Goal: Task Accomplishment & Management: Manage account settings

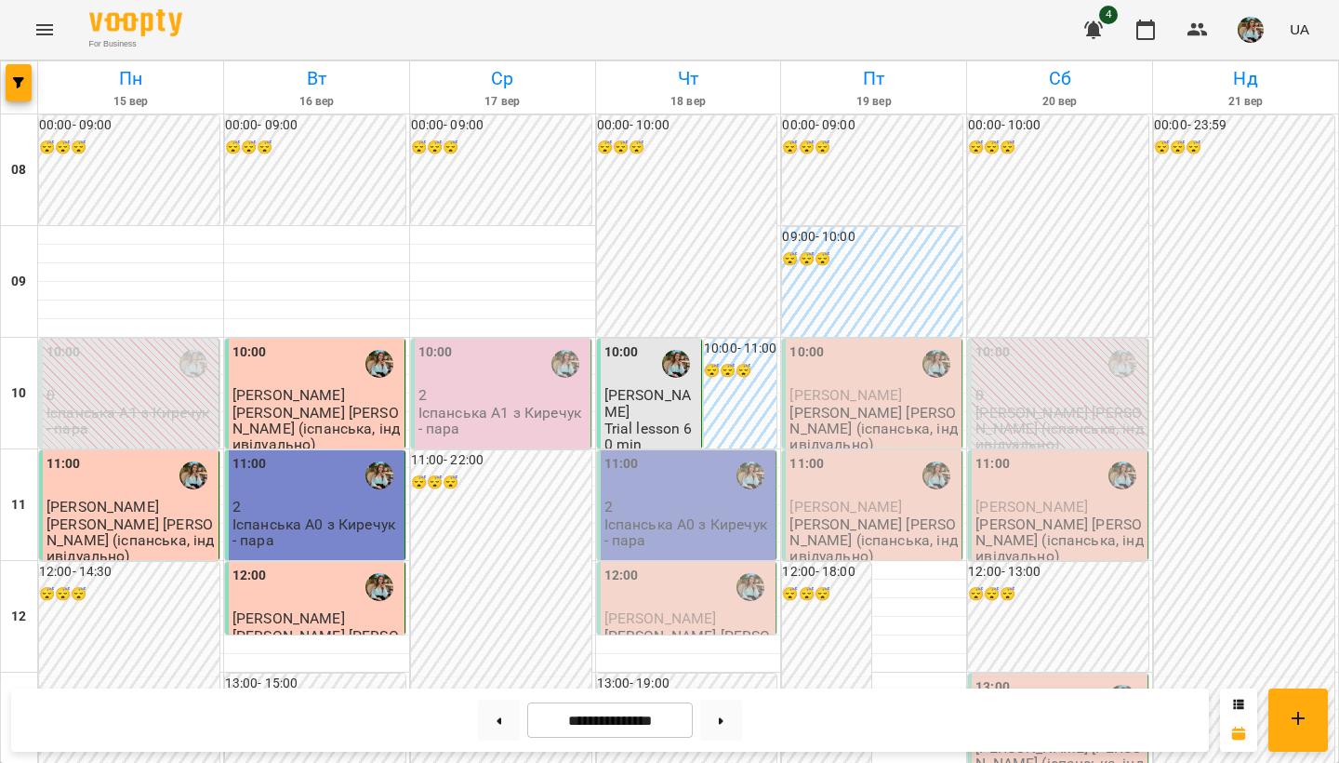
click at [618, 420] on p "Trial lesson 60 min" at bounding box center [652, 436] width 94 height 33
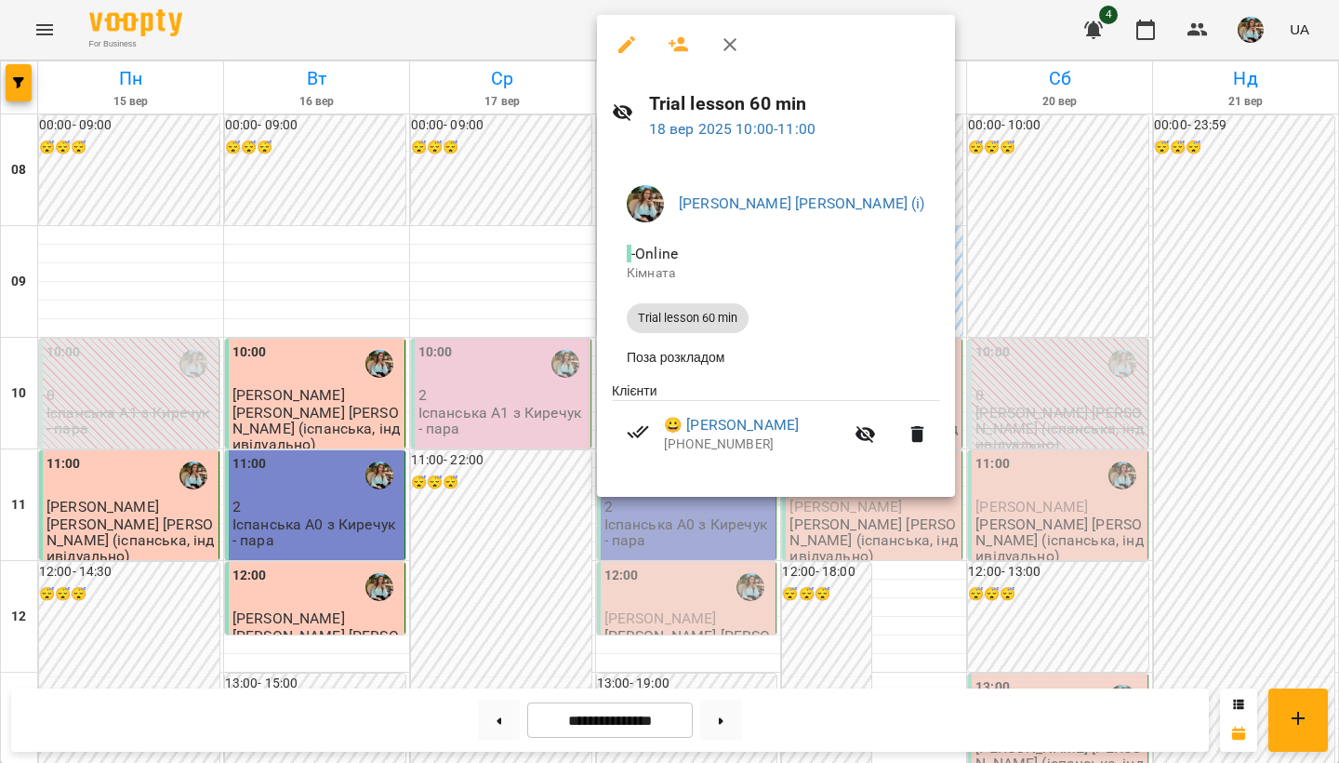
click at [526, 258] on div at bounding box center [669, 381] width 1339 height 763
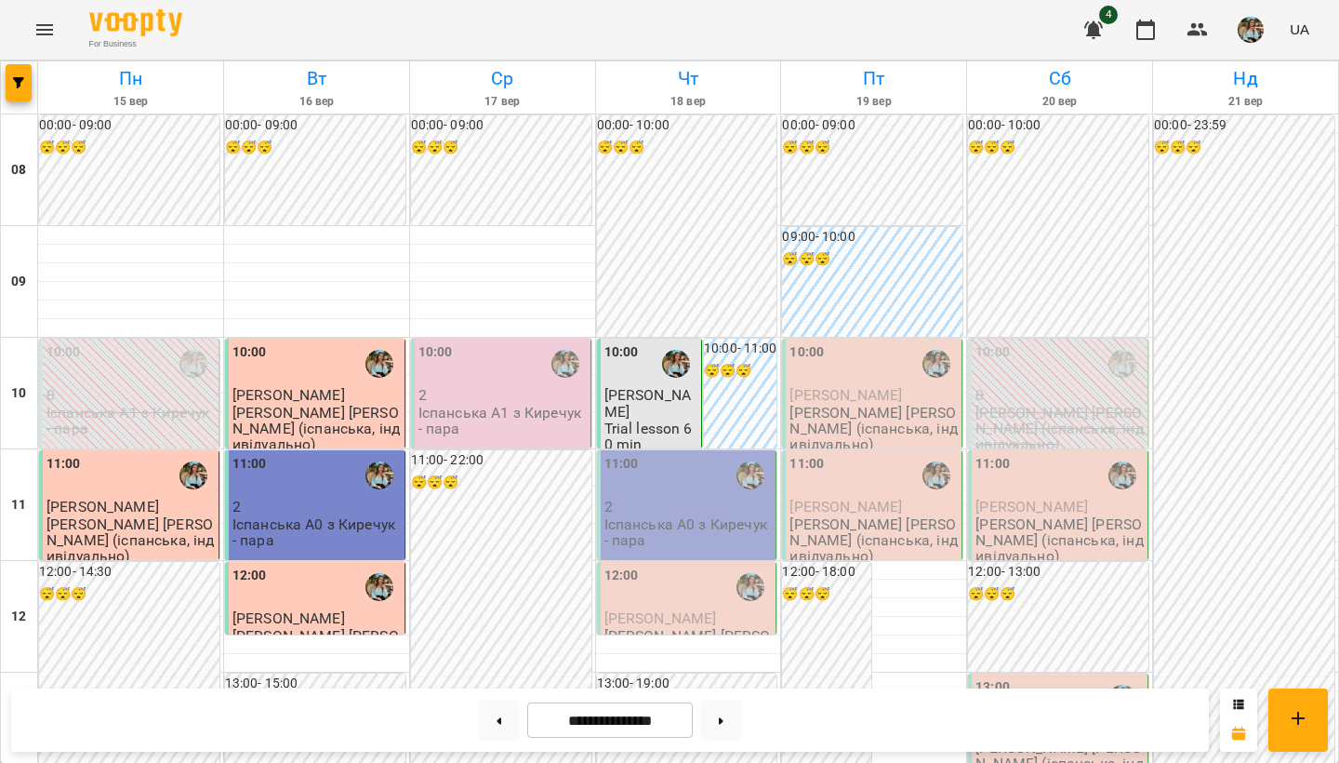
scroll to position [39, 0]
click at [651, 342] on div "10:00" at bounding box center [652, 363] width 94 height 43
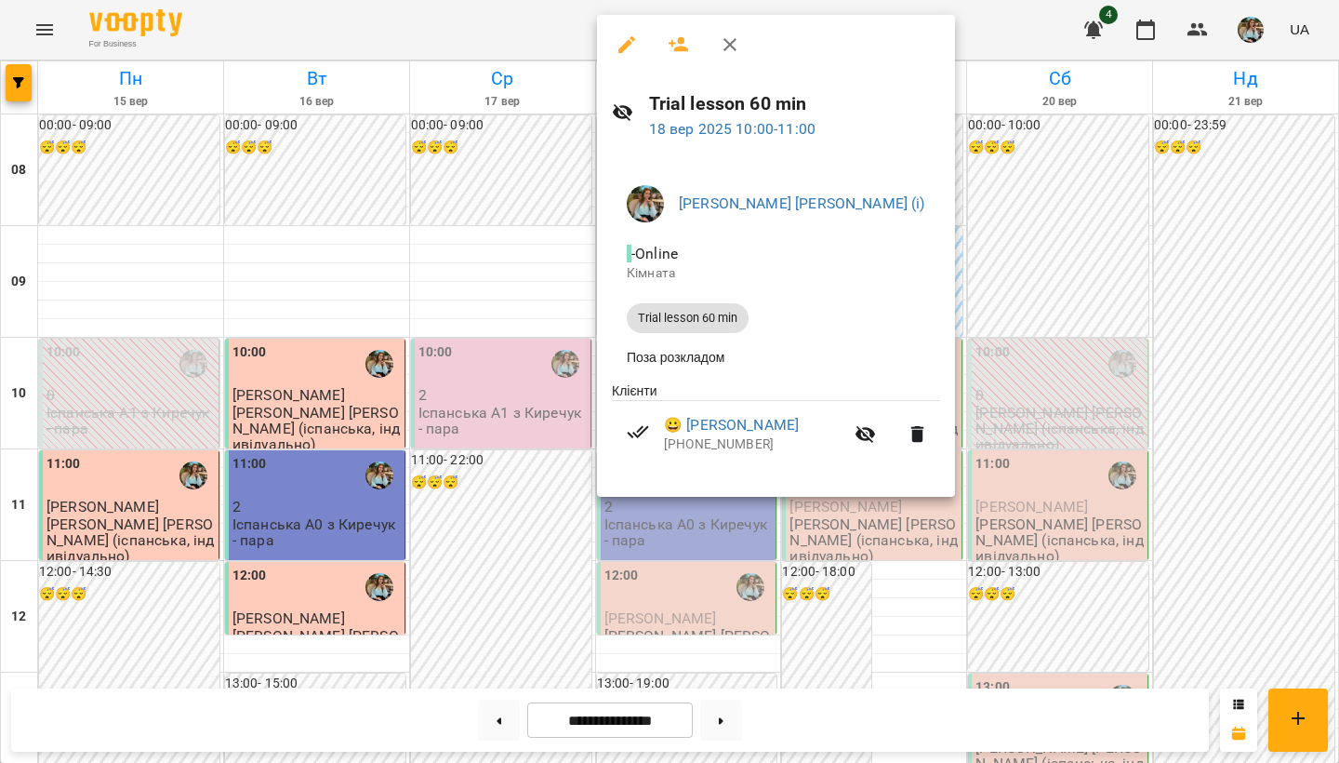
click at [538, 226] on div at bounding box center [669, 381] width 1339 height 763
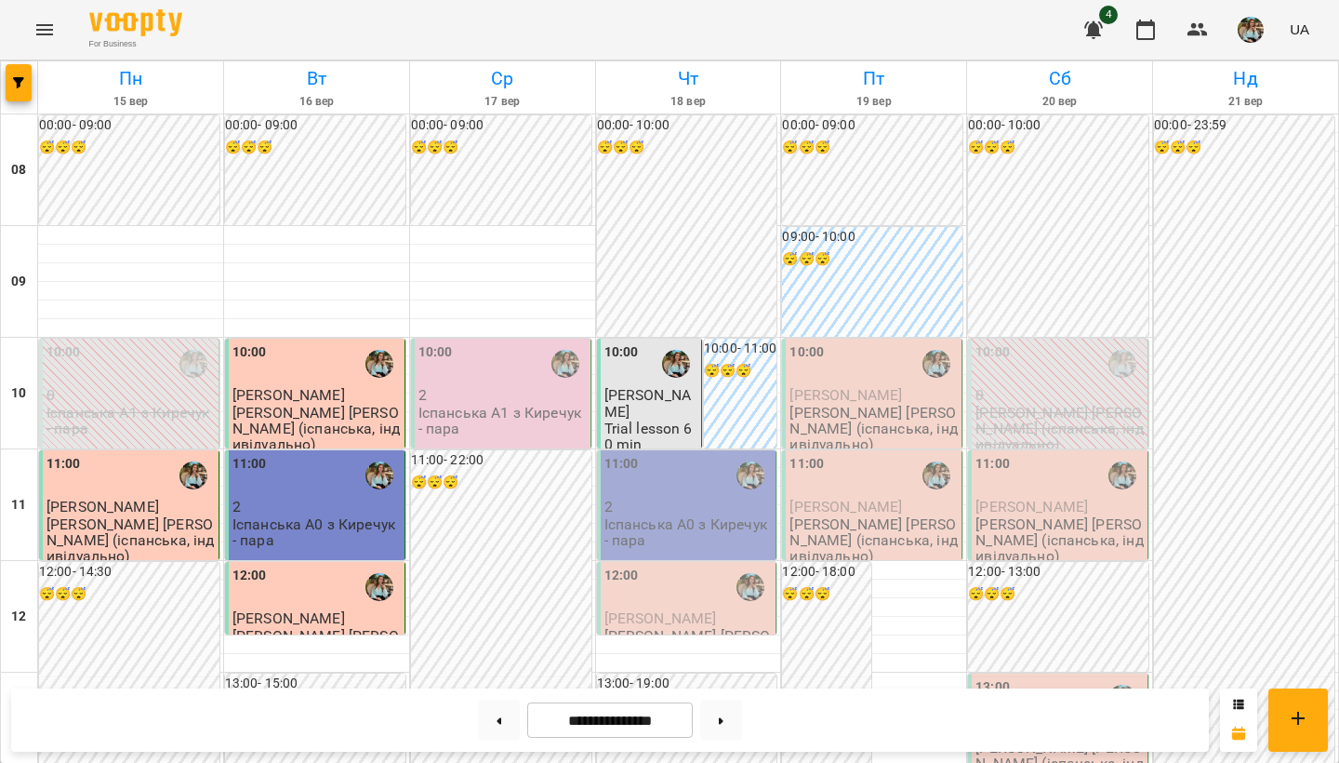
scroll to position [0, 0]
click at [1256, 33] on img "button" at bounding box center [1251, 30] width 26 height 26
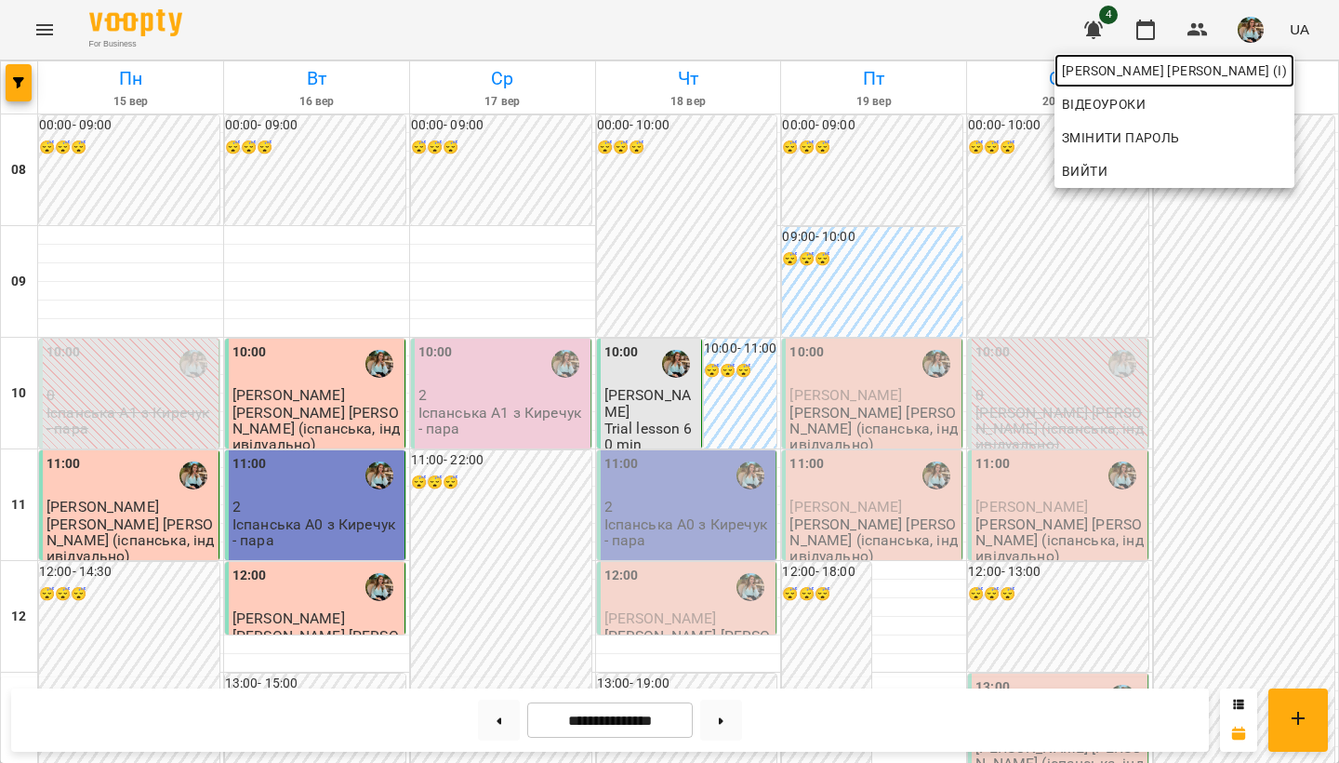
click at [1169, 75] on span "Киречук Валерія Володимирівна (і)" at bounding box center [1174, 71] width 225 height 22
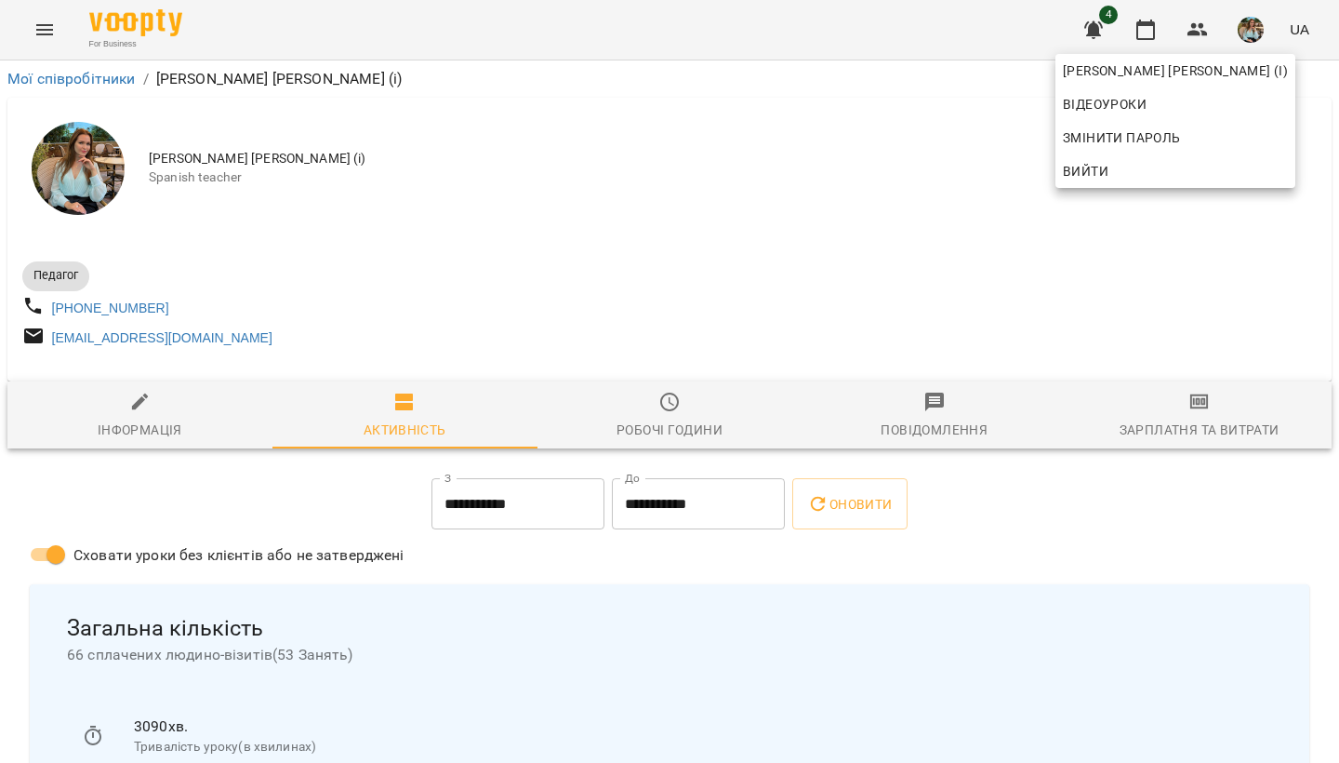
click at [717, 231] on div at bounding box center [669, 381] width 1339 height 763
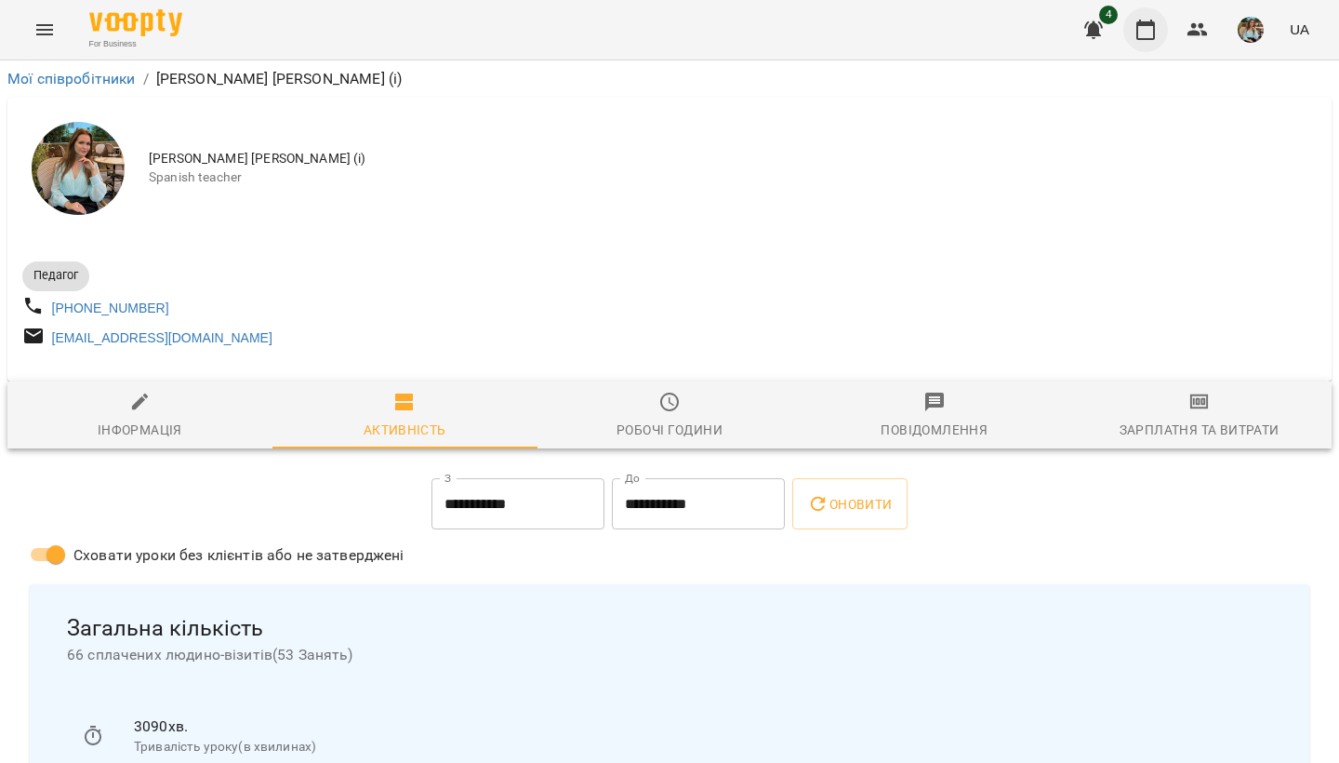
click at [1160, 31] on button "button" at bounding box center [1146, 29] width 45 height 45
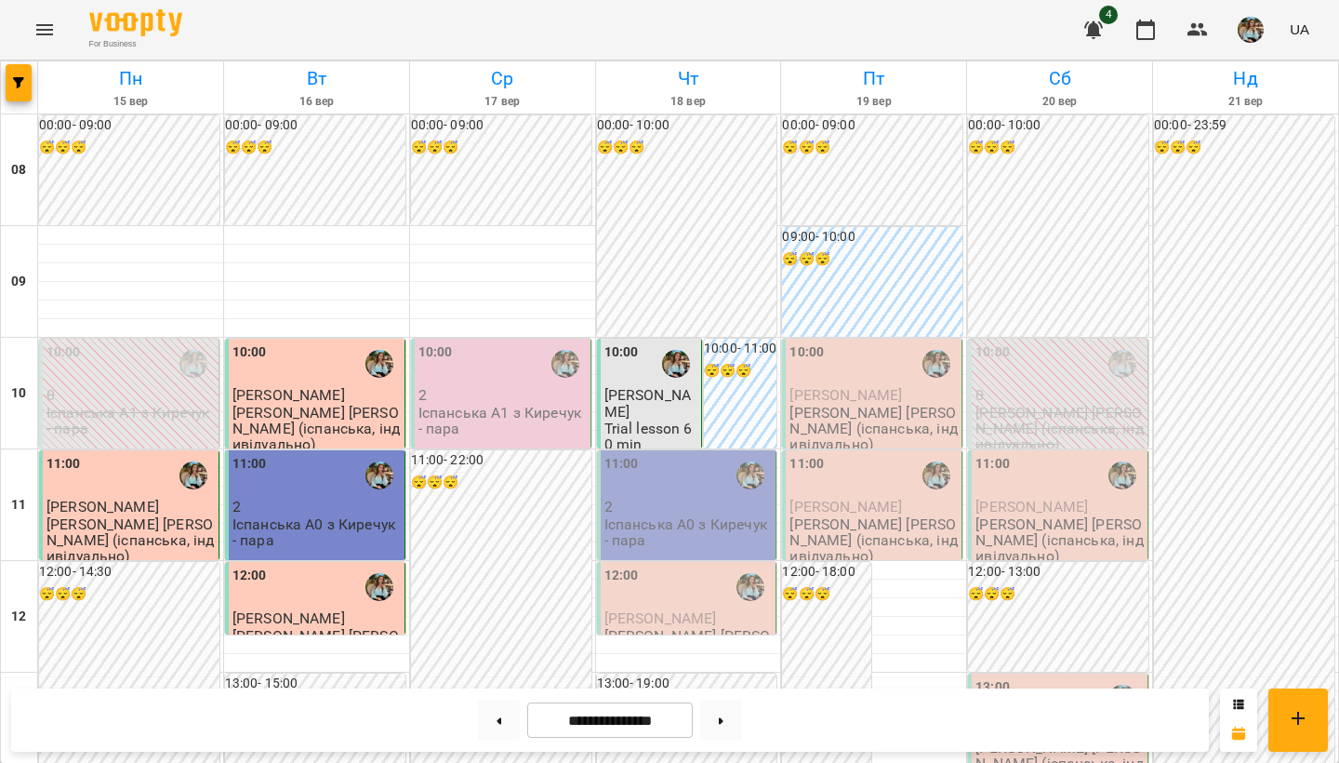
click at [1267, 39] on button "button" at bounding box center [1251, 30] width 48 height 48
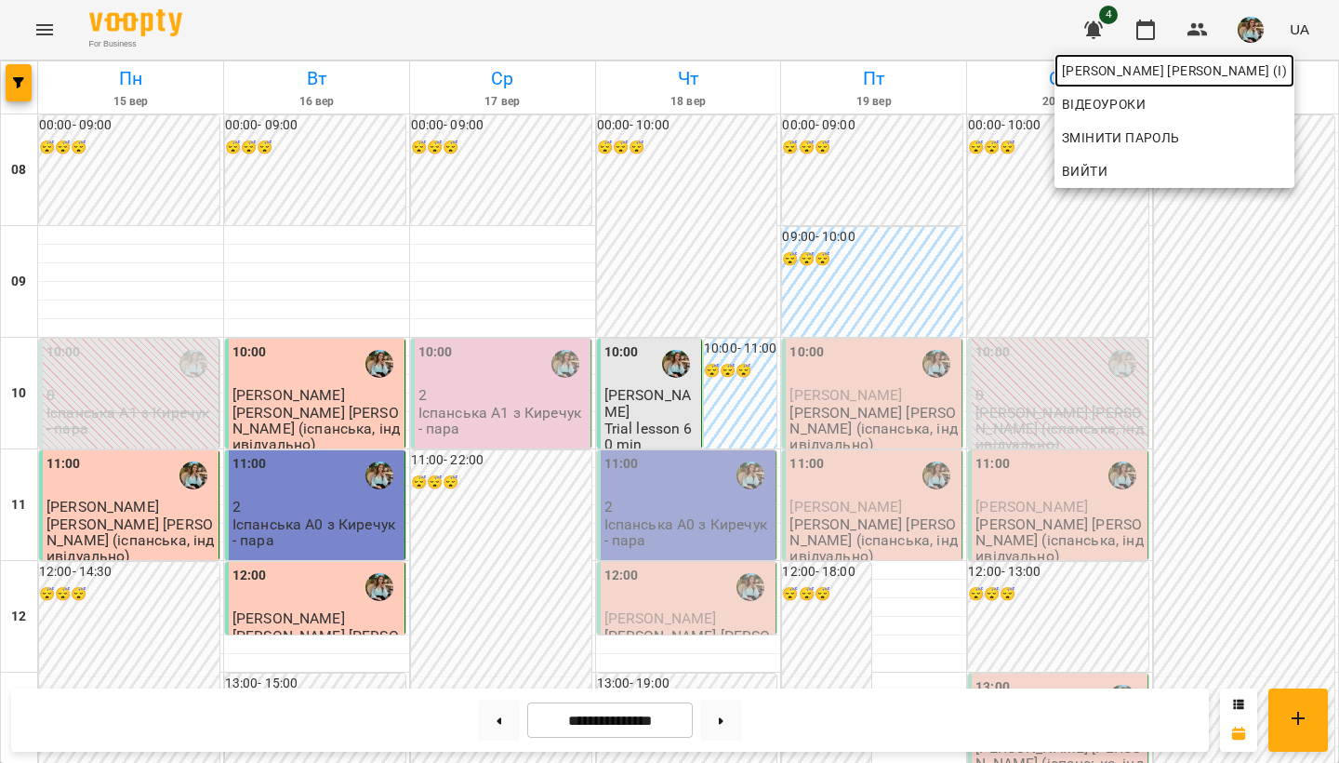
click at [1258, 72] on span "Киречук Валерія Володимирівна (і)" at bounding box center [1174, 71] width 225 height 22
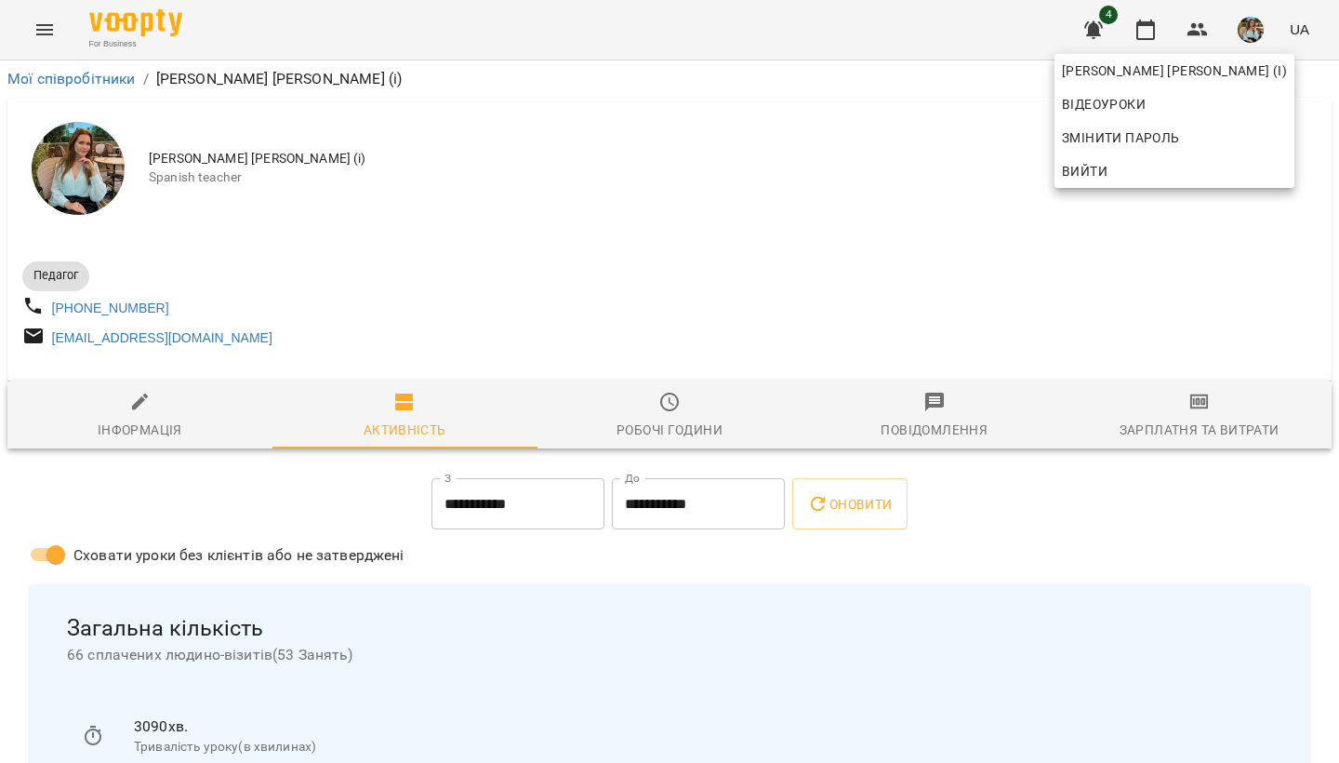
click at [680, 419] on div at bounding box center [669, 381] width 1339 height 763
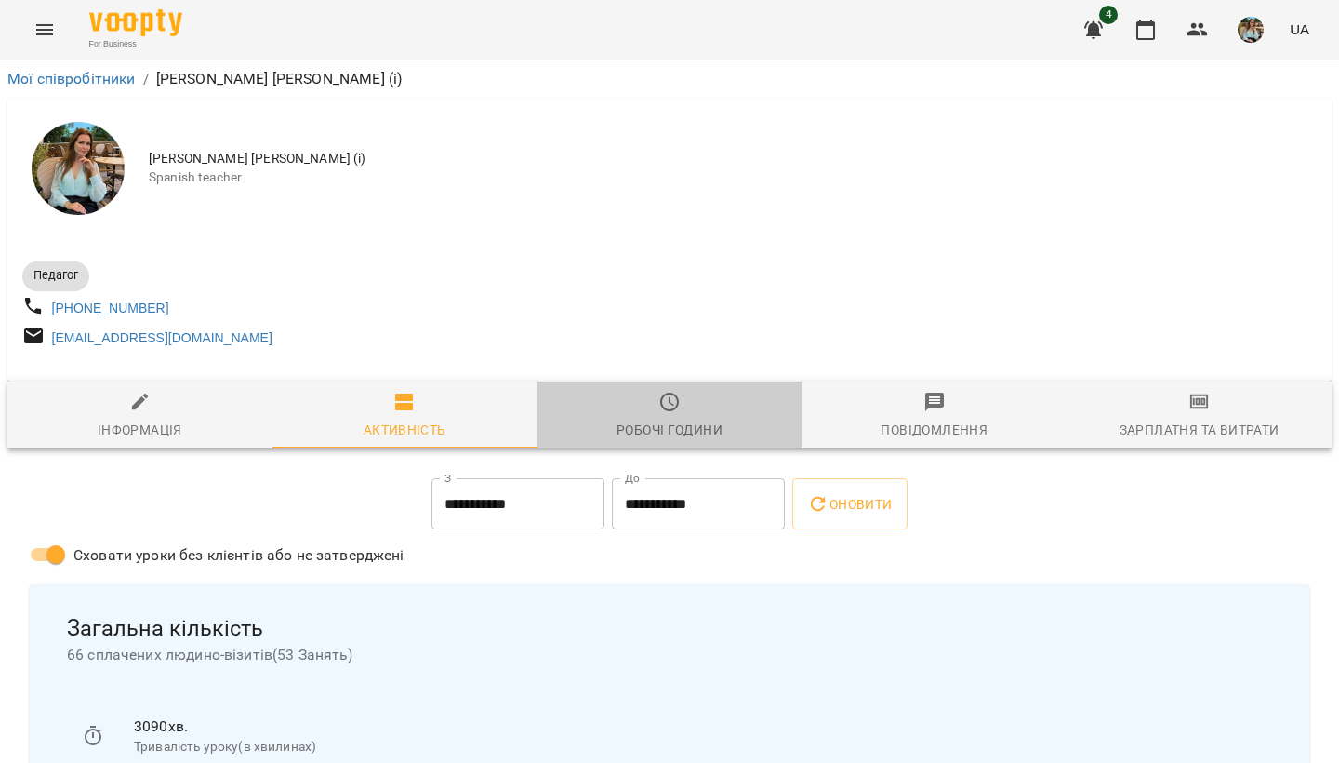
click at [672, 407] on icon "button" at bounding box center [670, 402] width 22 height 22
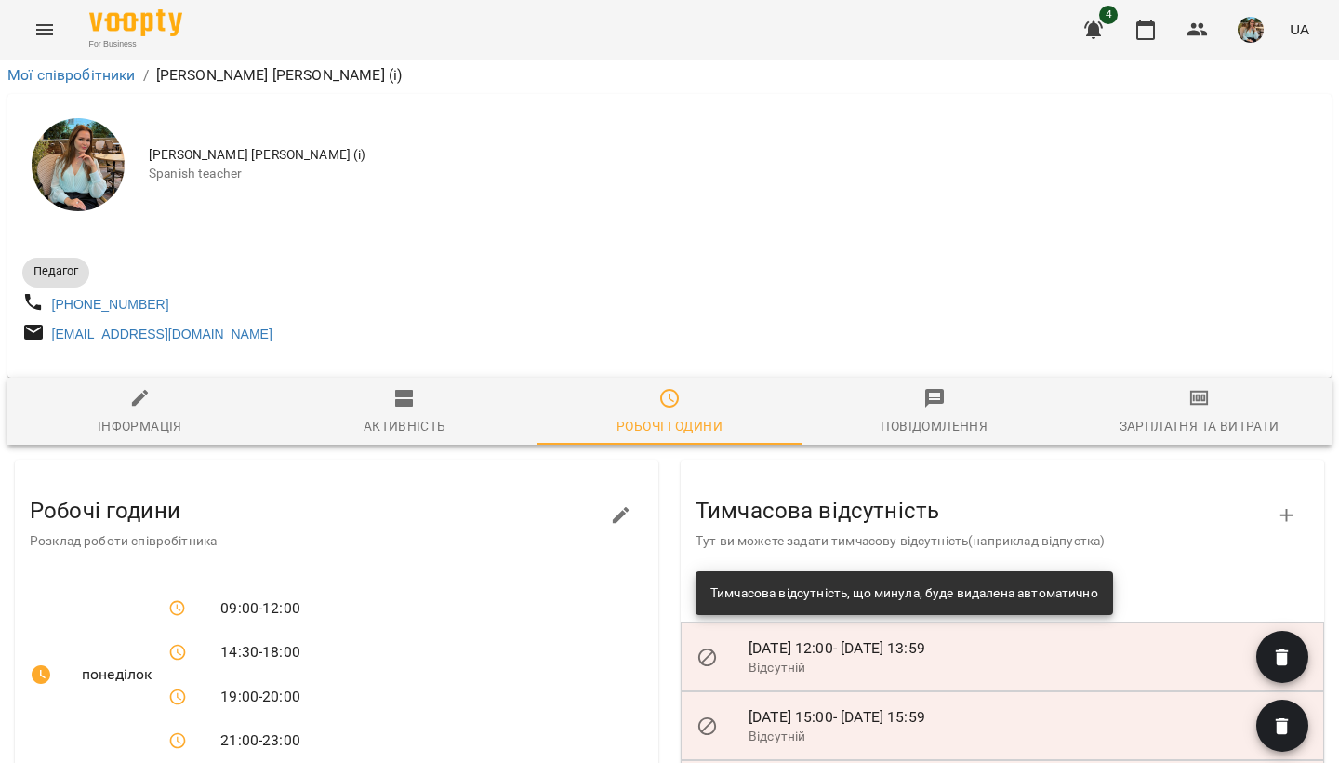
scroll to position [184, 0]
click at [1124, 246] on div "Педагог +380678126562 valeriiakyrechuk@gmail.com" at bounding box center [670, 298] width 1302 height 105
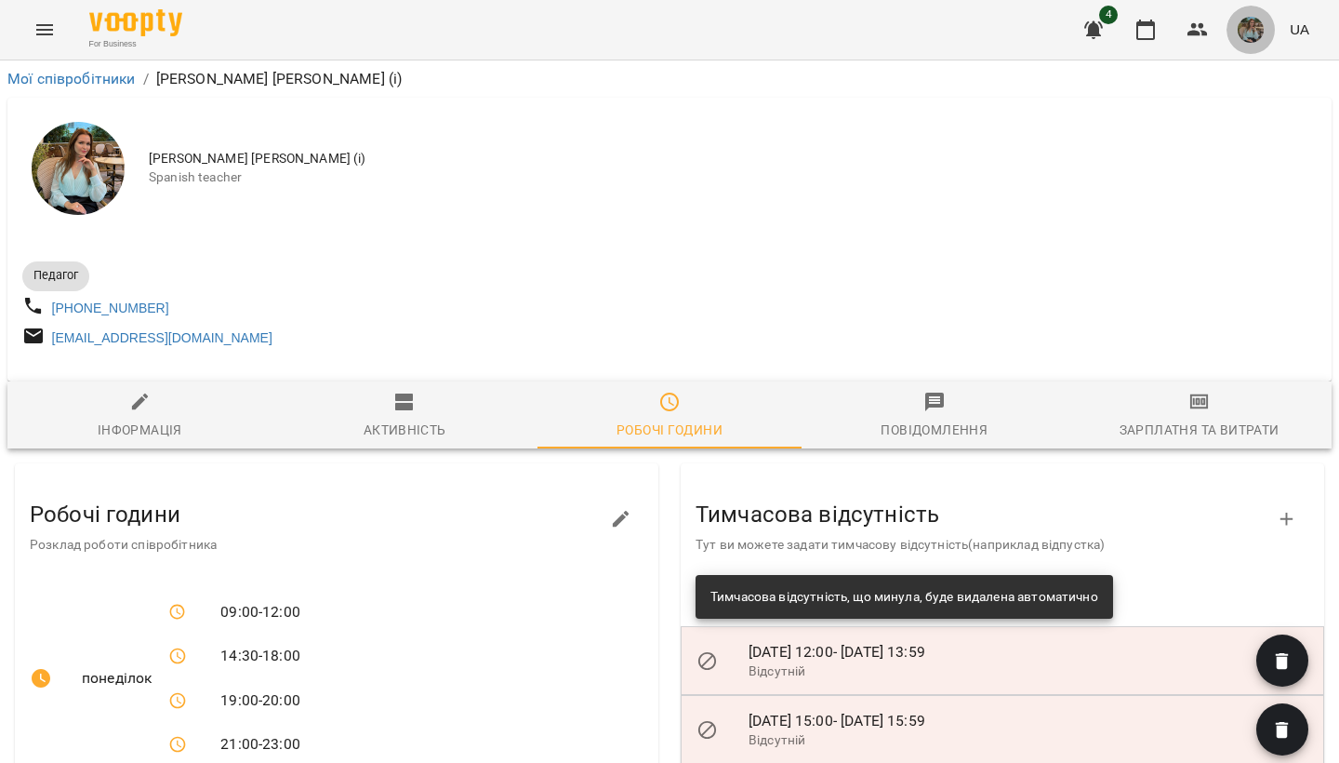
scroll to position [-2, 0]
click at [1256, 22] on img "button" at bounding box center [1251, 30] width 26 height 26
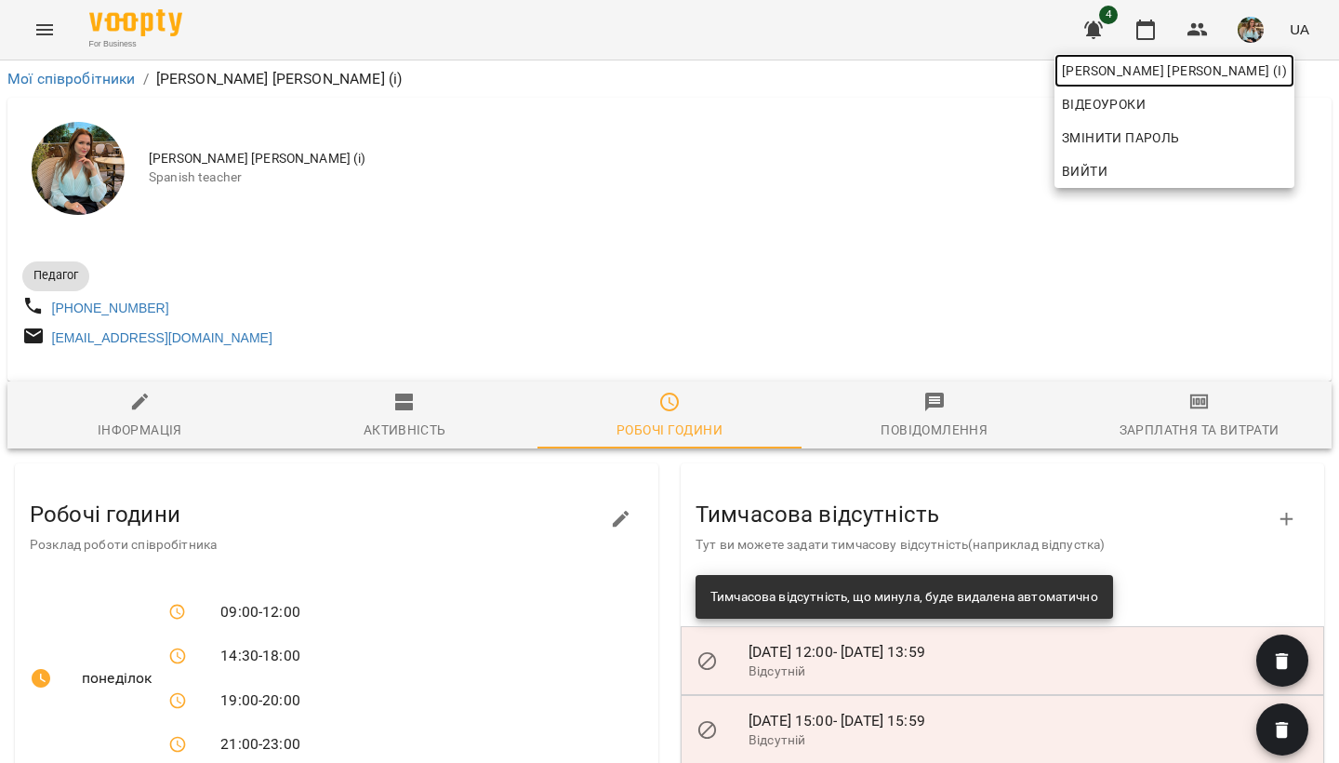
click at [1218, 64] on span "Киречук Валерія Володимирівна (і)" at bounding box center [1174, 71] width 225 height 22
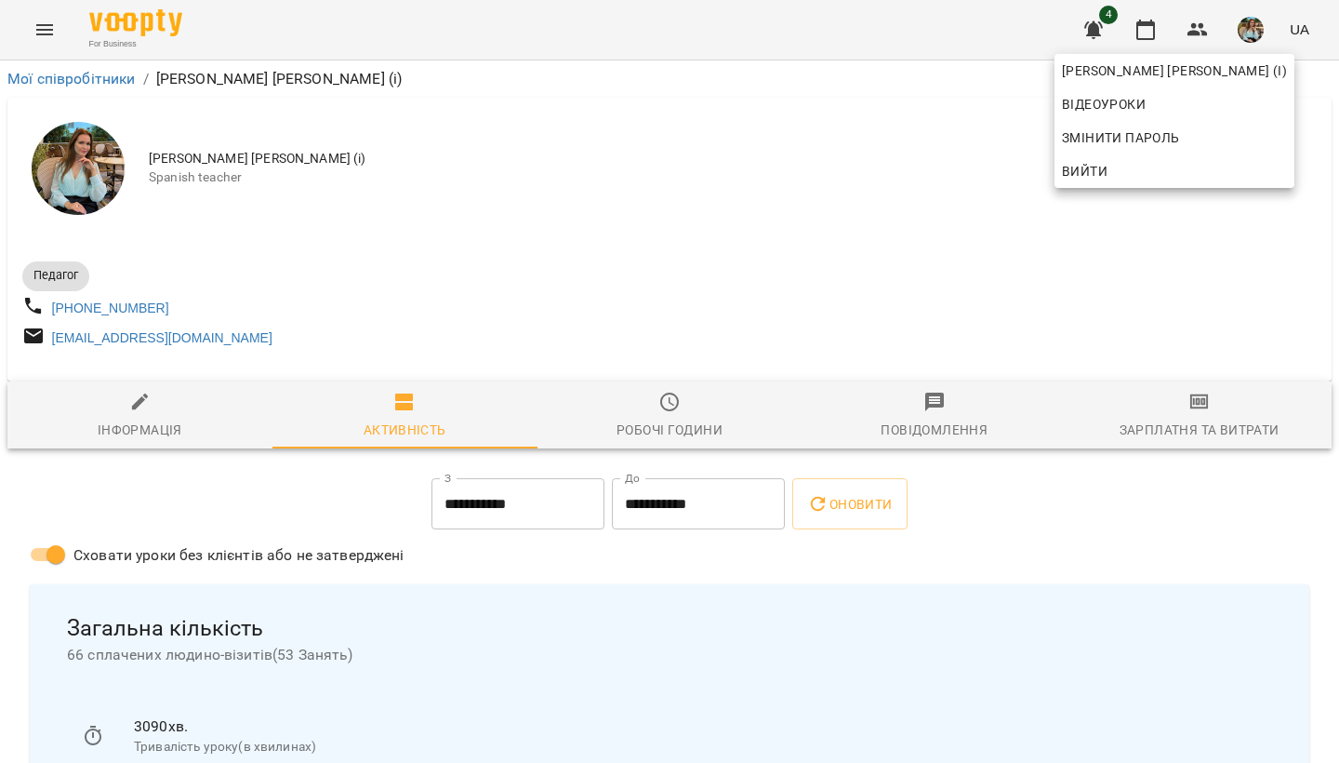
click at [864, 183] on div at bounding box center [669, 381] width 1339 height 763
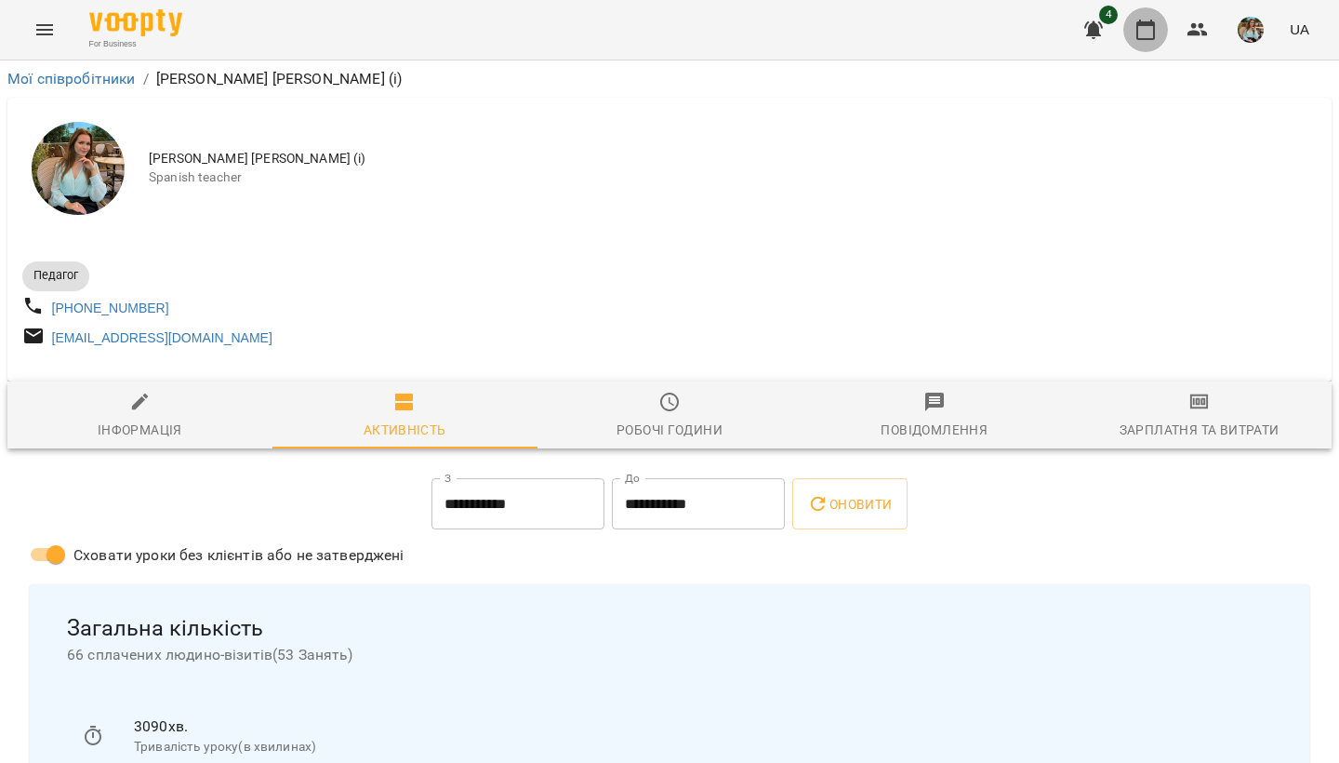
click at [1140, 29] on icon "button" at bounding box center [1146, 30] width 22 height 22
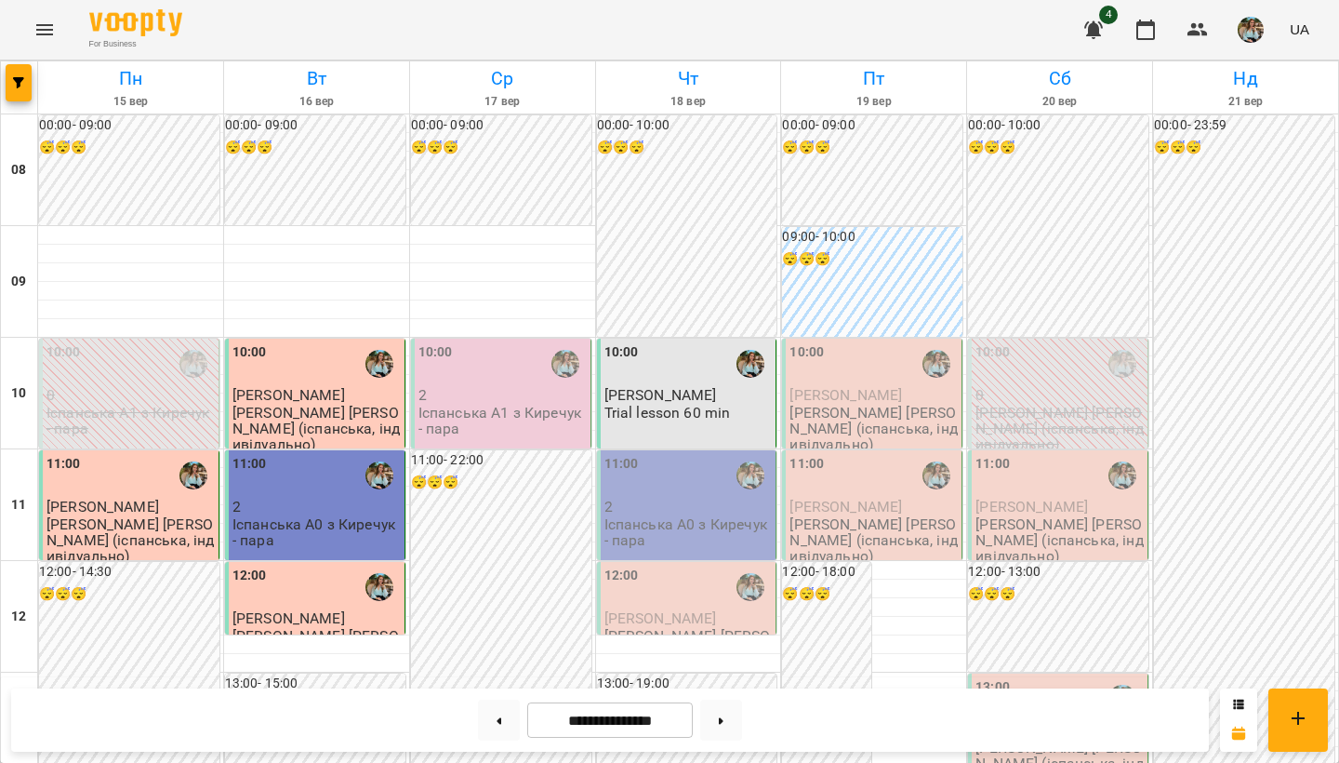
click at [645, 371] on div "10:00" at bounding box center [689, 363] width 168 height 43
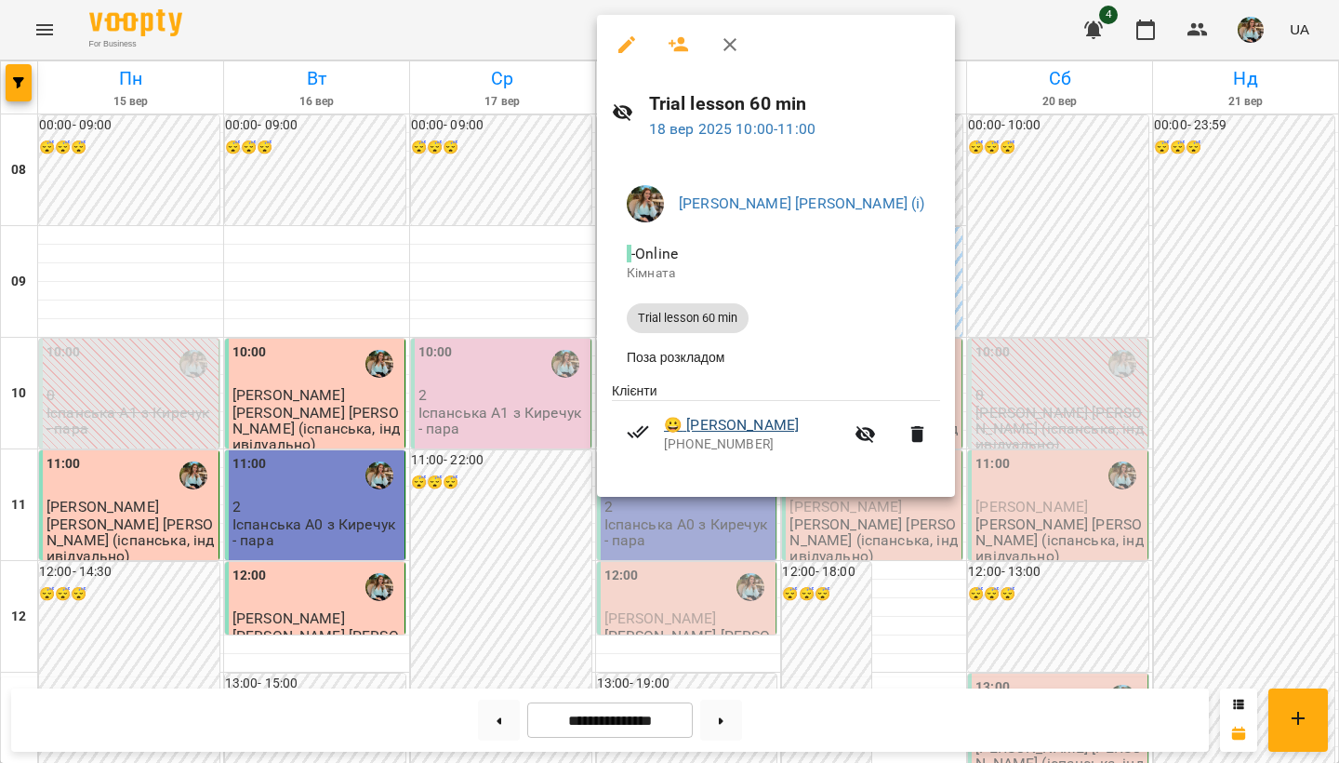
click at [729, 425] on link "😀 Nataliia М." at bounding box center [731, 425] width 135 height 22
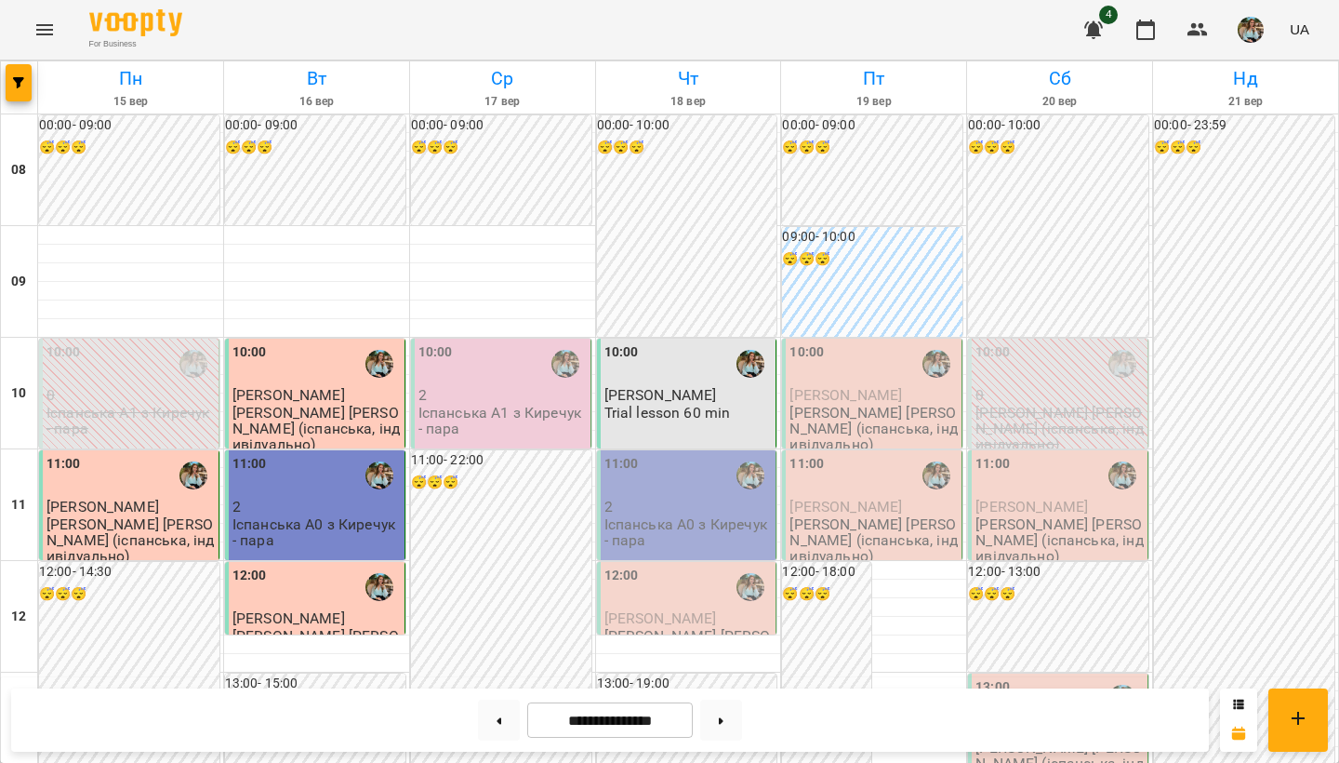
scroll to position [485, 0]
click at [737, 711] on button at bounding box center [721, 719] width 42 height 41
type input "**********"
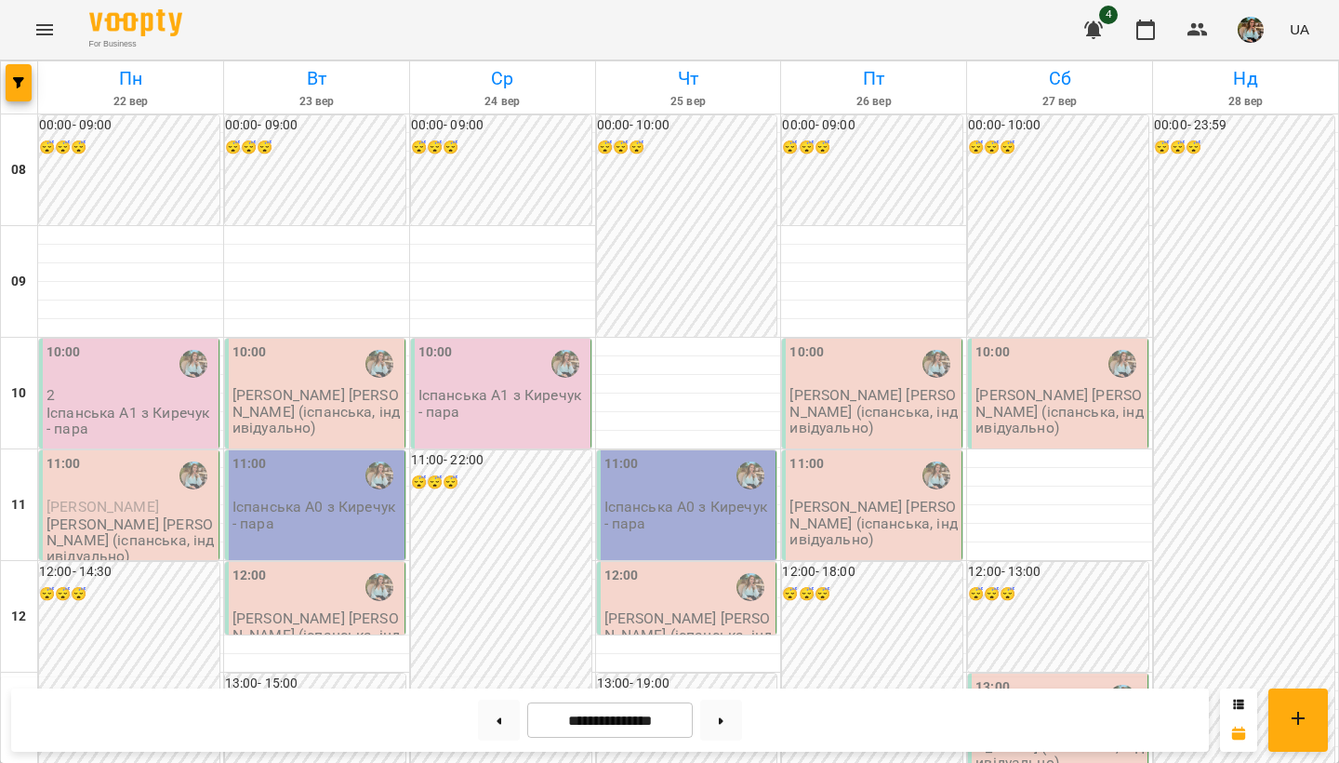
scroll to position [1109, 0]
click at [1255, 31] on img "button" at bounding box center [1251, 30] width 26 height 26
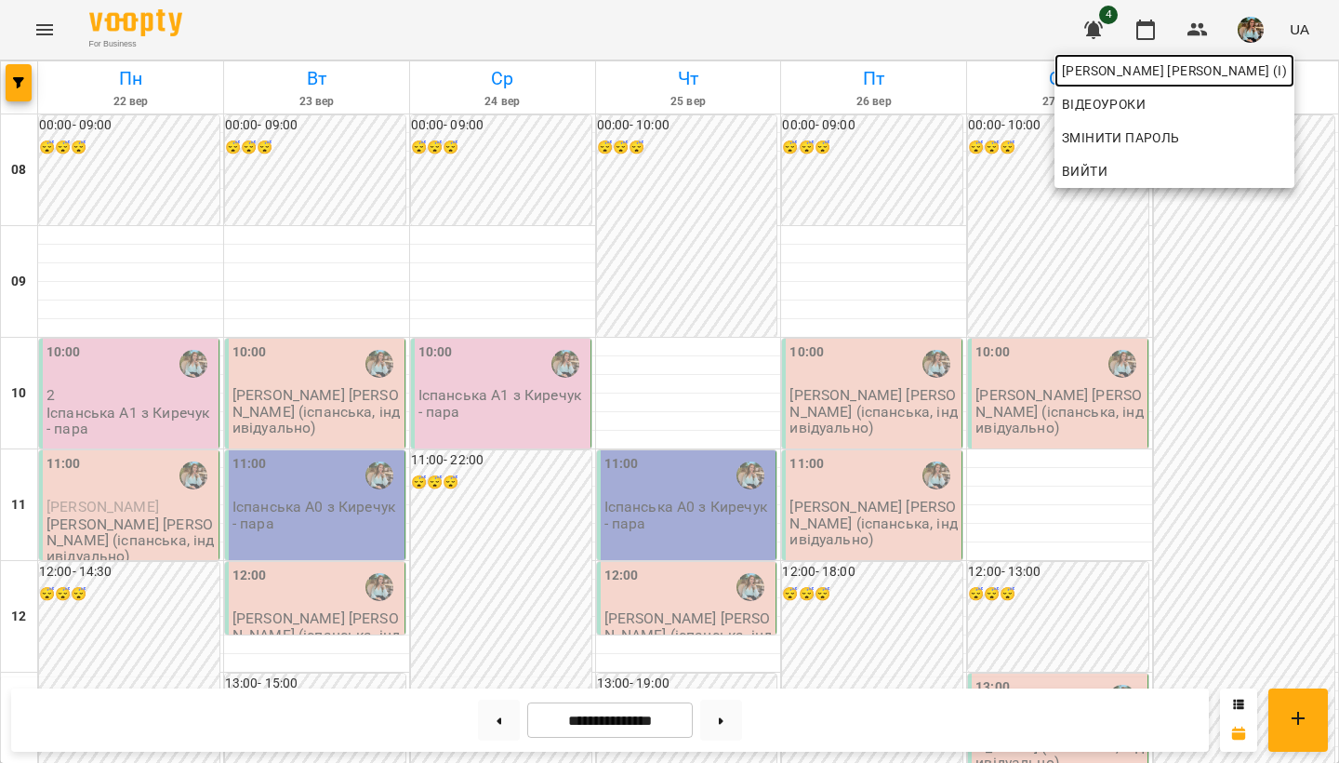
click at [1233, 67] on span "Киречук Валерія Володимирівна (і)" at bounding box center [1174, 71] width 225 height 22
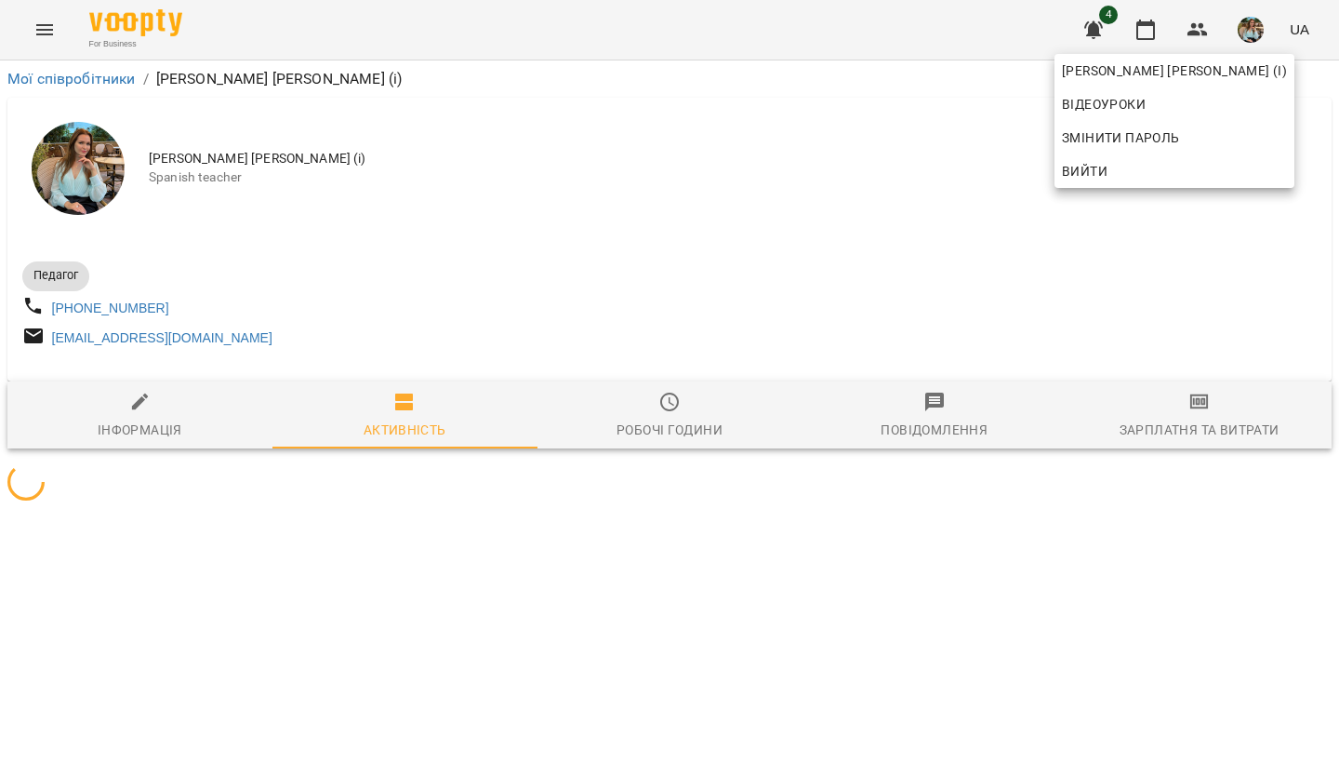
click at [699, 204] on div at bounding box center [669, 381] width 1339 height 763
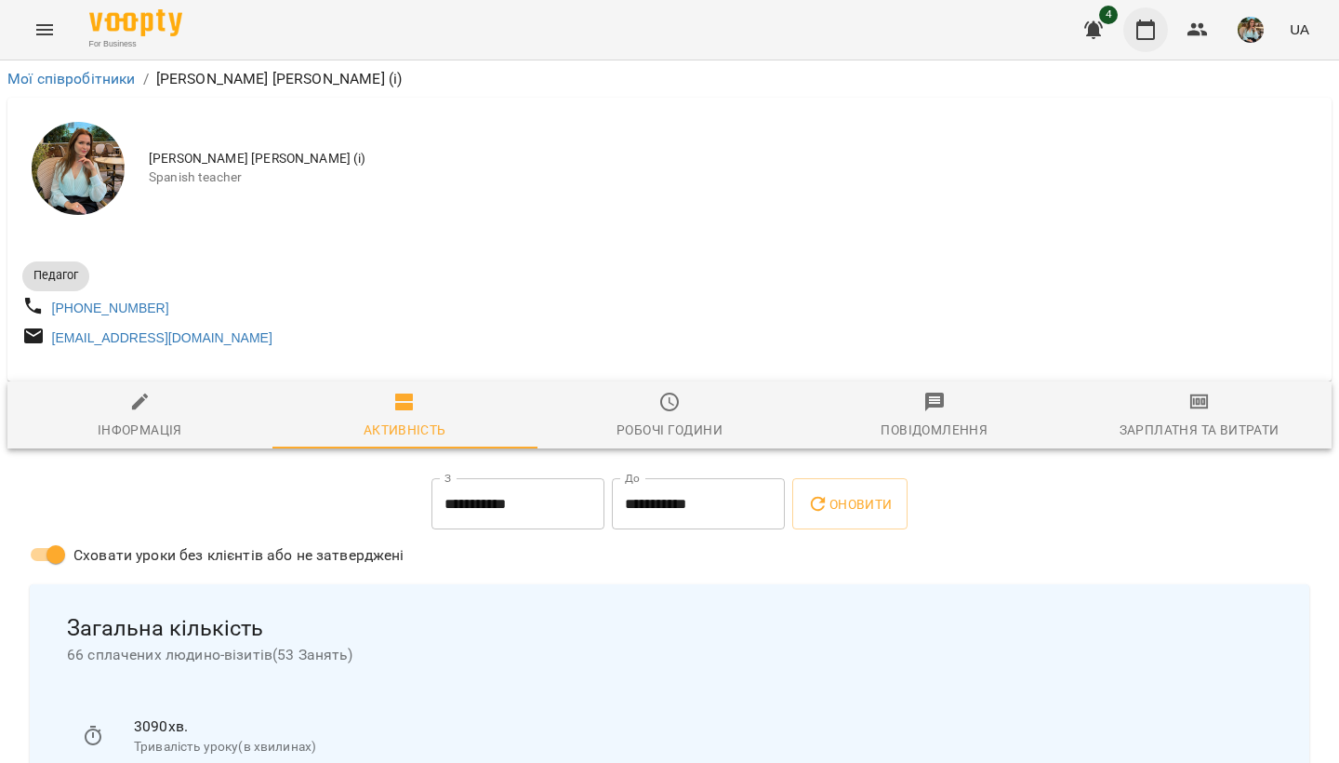
click at [1145, 38] on icon "button" at bounding box center [1146, 30] width 19 height 20
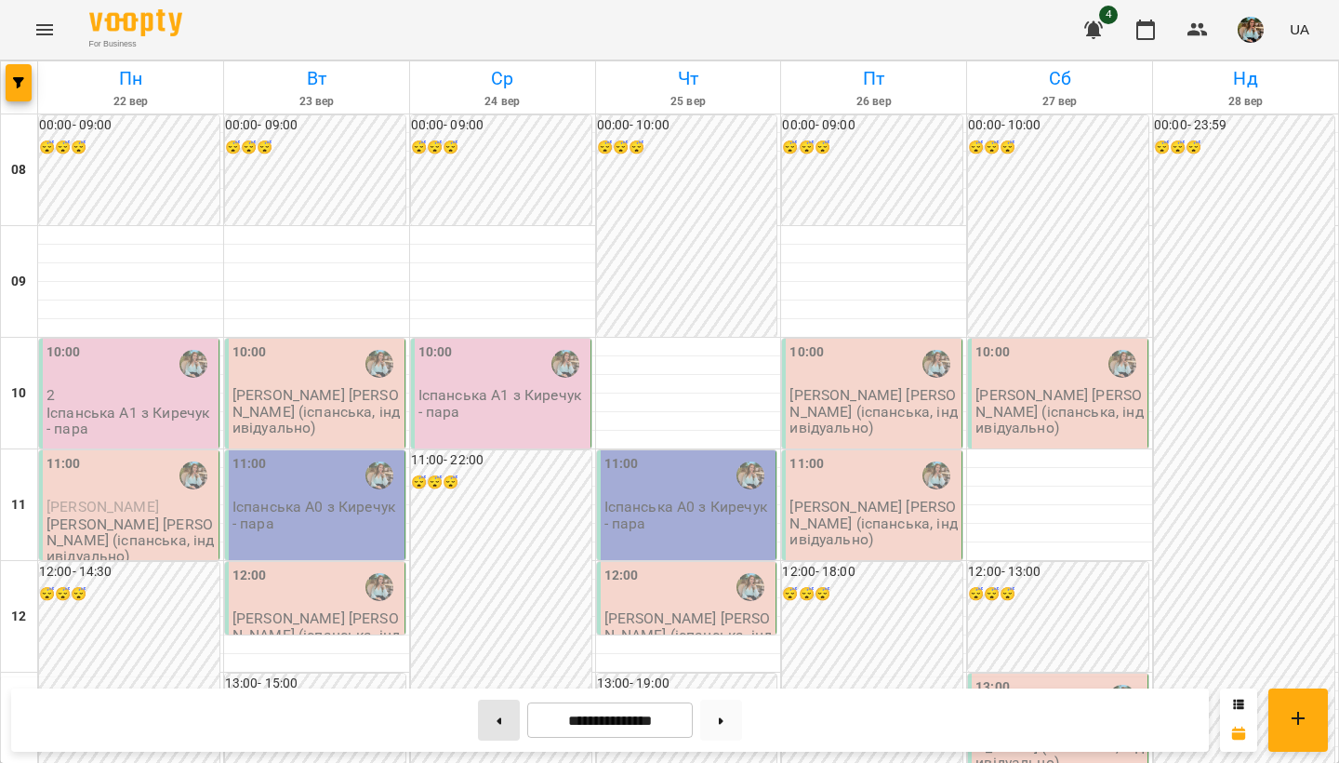
scroll to position [1109, 0]
click at [485, 725] on button at bounding box center [499, 719] width 42 height 41
type input "**********"
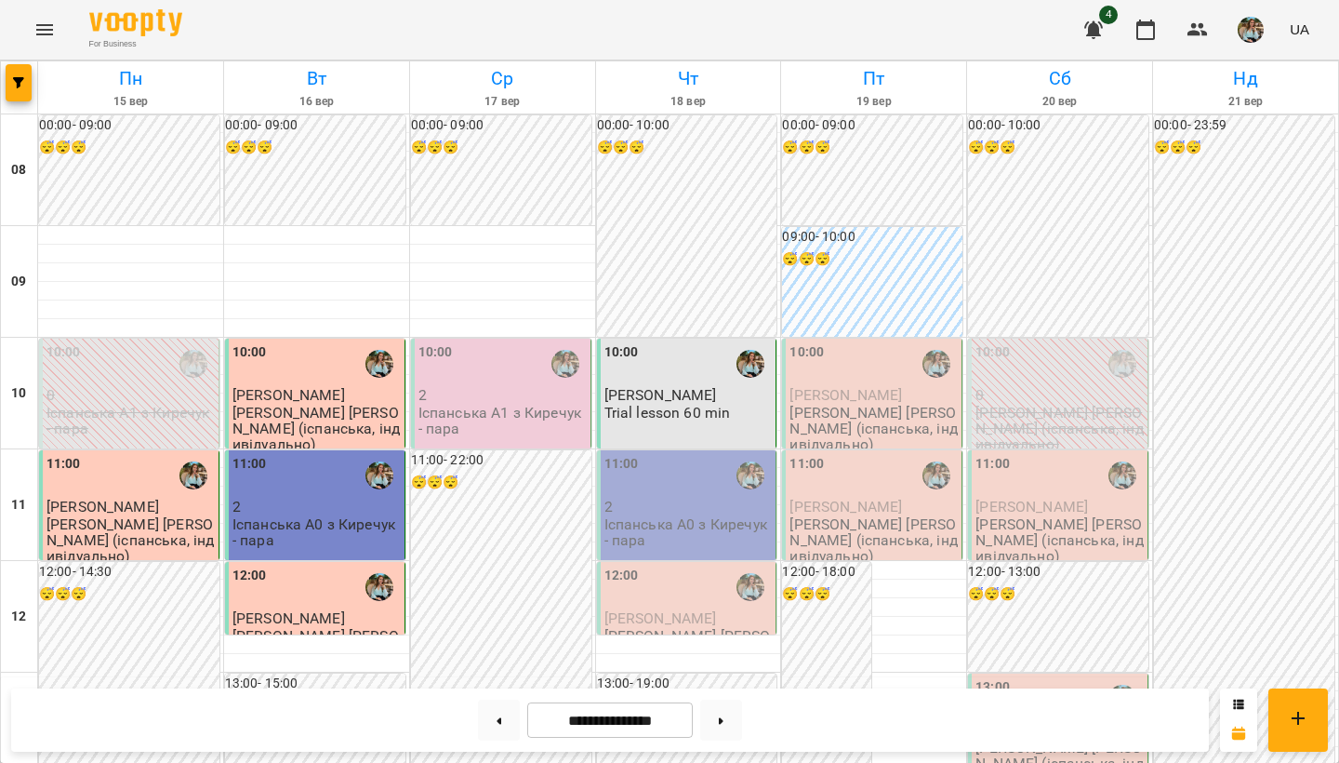
scroll to position [0, 0]
click at [1253, 24] on img "button" at bounding box center [1251, 30] width 26 height 26
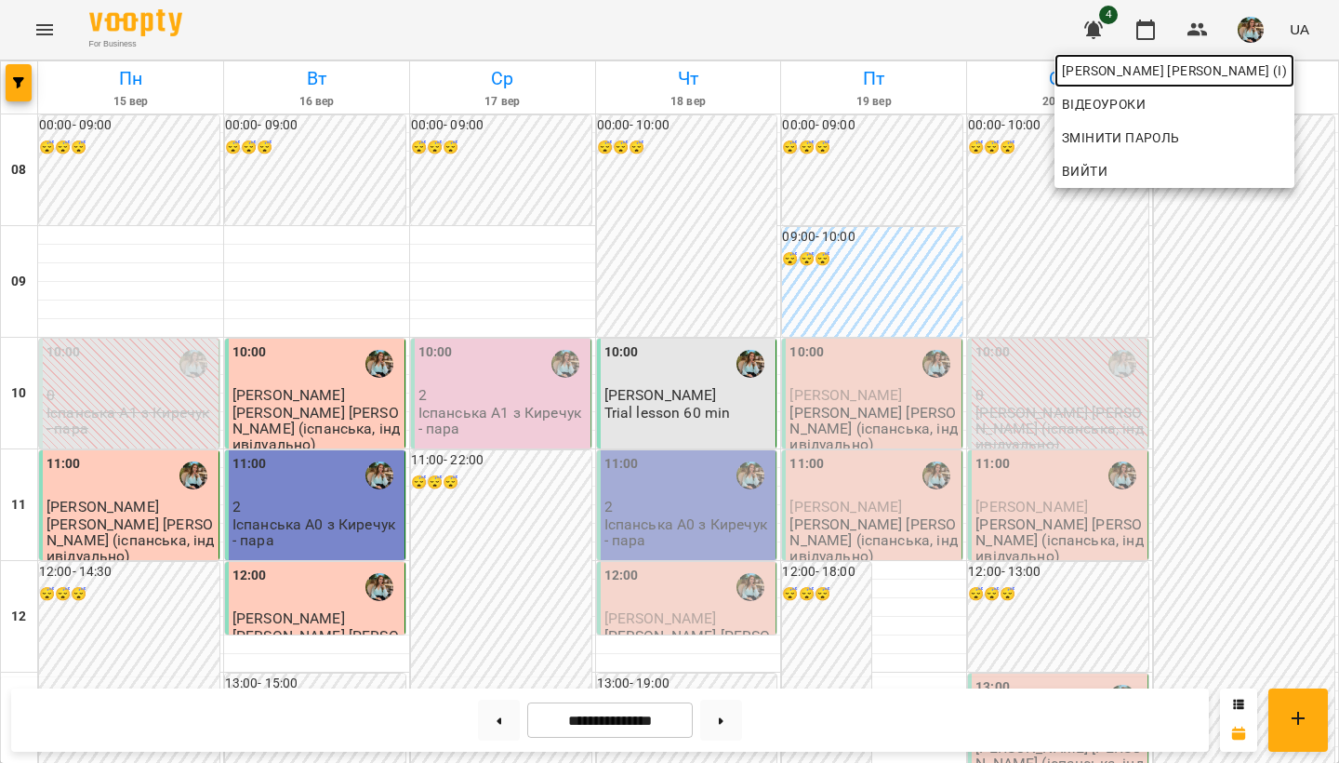
click at [1208, 80] on span "Киречук Валерія Володимирівна (і)" at bounding box center [1174, 71] width 225 height 22
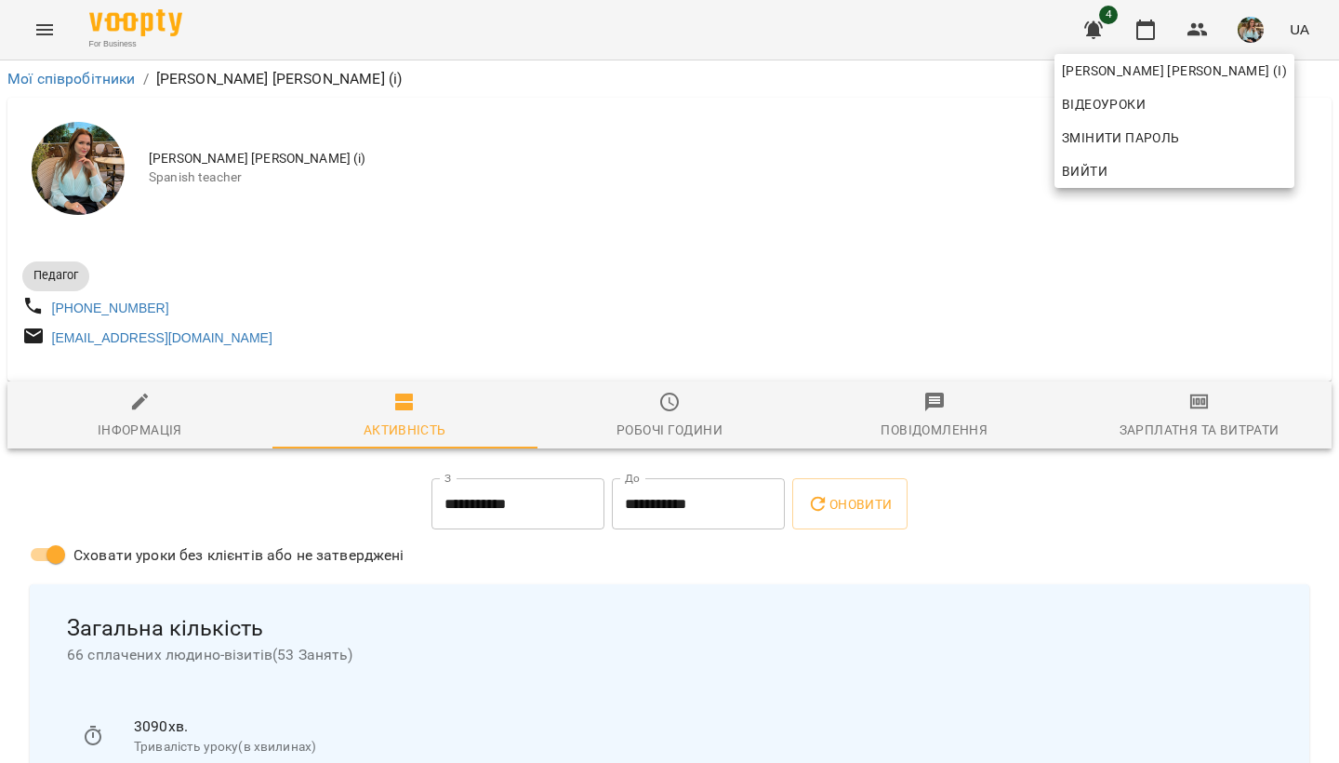
click at [667, 221] on div at bounding box center [669, 381] width 1339 height 763
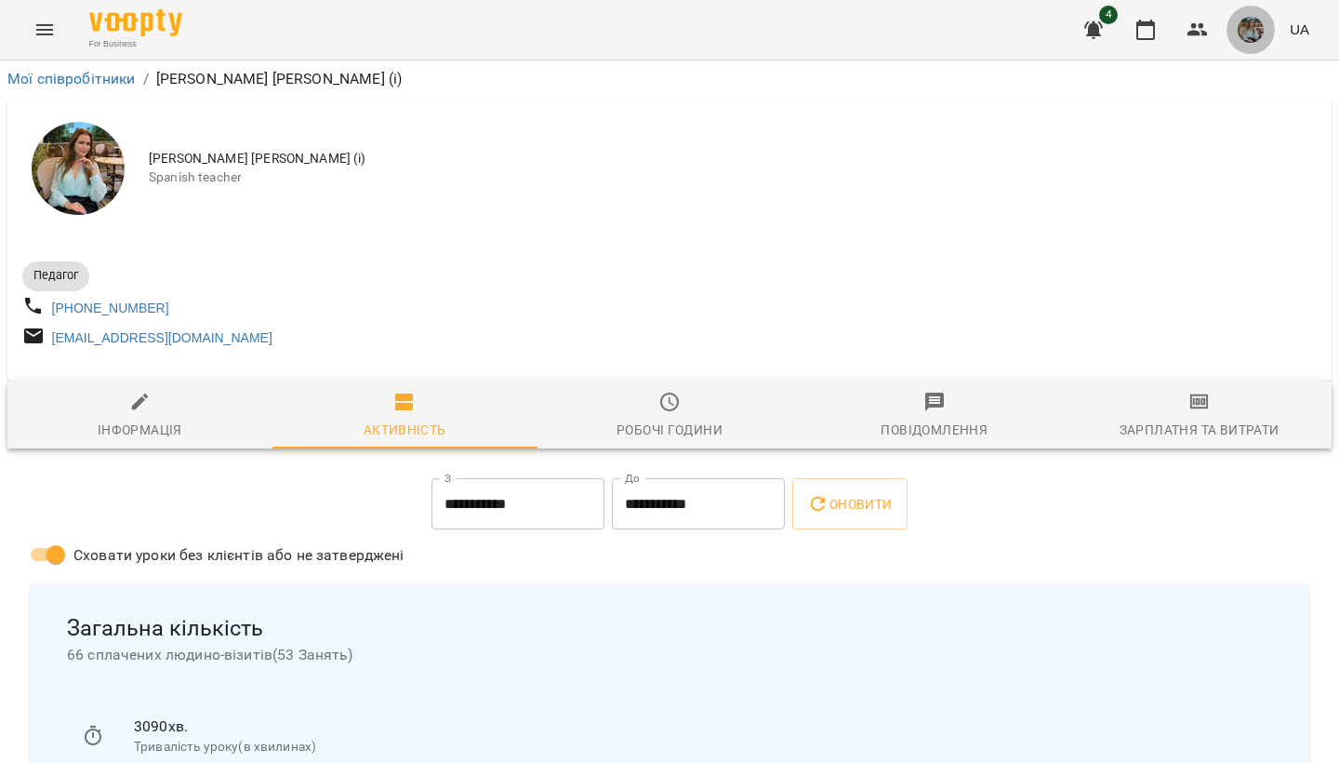
click at [1249, 25] on img "button" at bounding box center [1251, 30] width 26 height 26
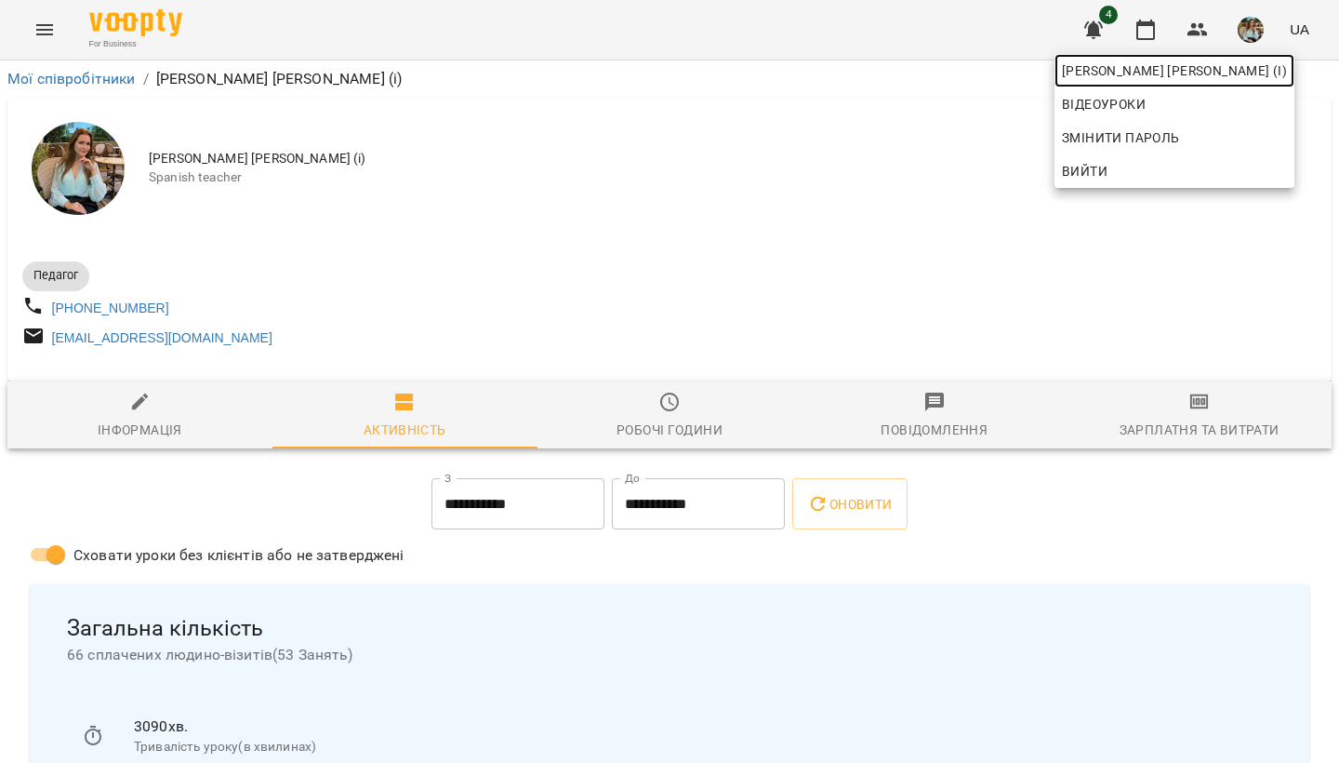
click at [1234, 72] on span "Киречук Валерія Володимирівна (і)" at bounding box center [1174, 71] width 225 height 22
click at [620, 248] on div at bounding box center [669, 381] width 1339 height 763
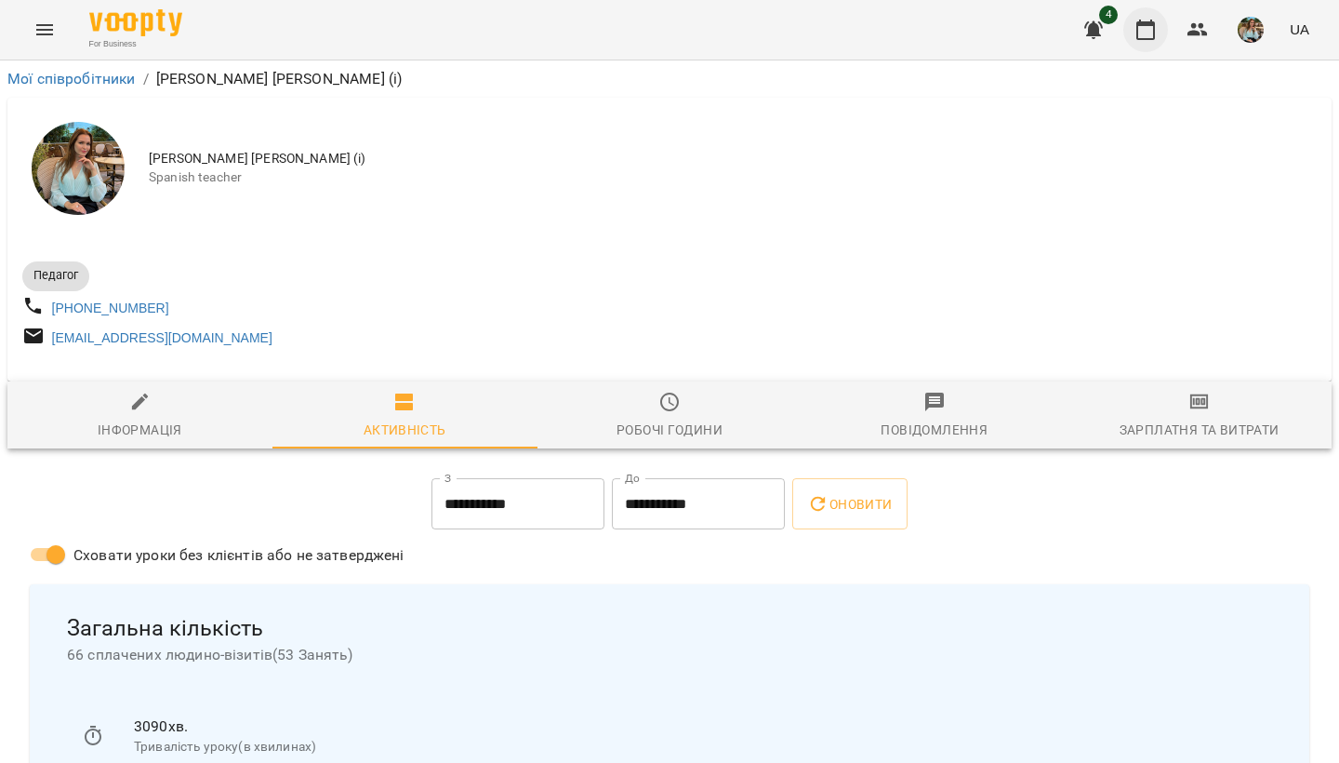
click at [1146, 29] on icon "button" at bounding box center [1146, 30] width 22 height 22
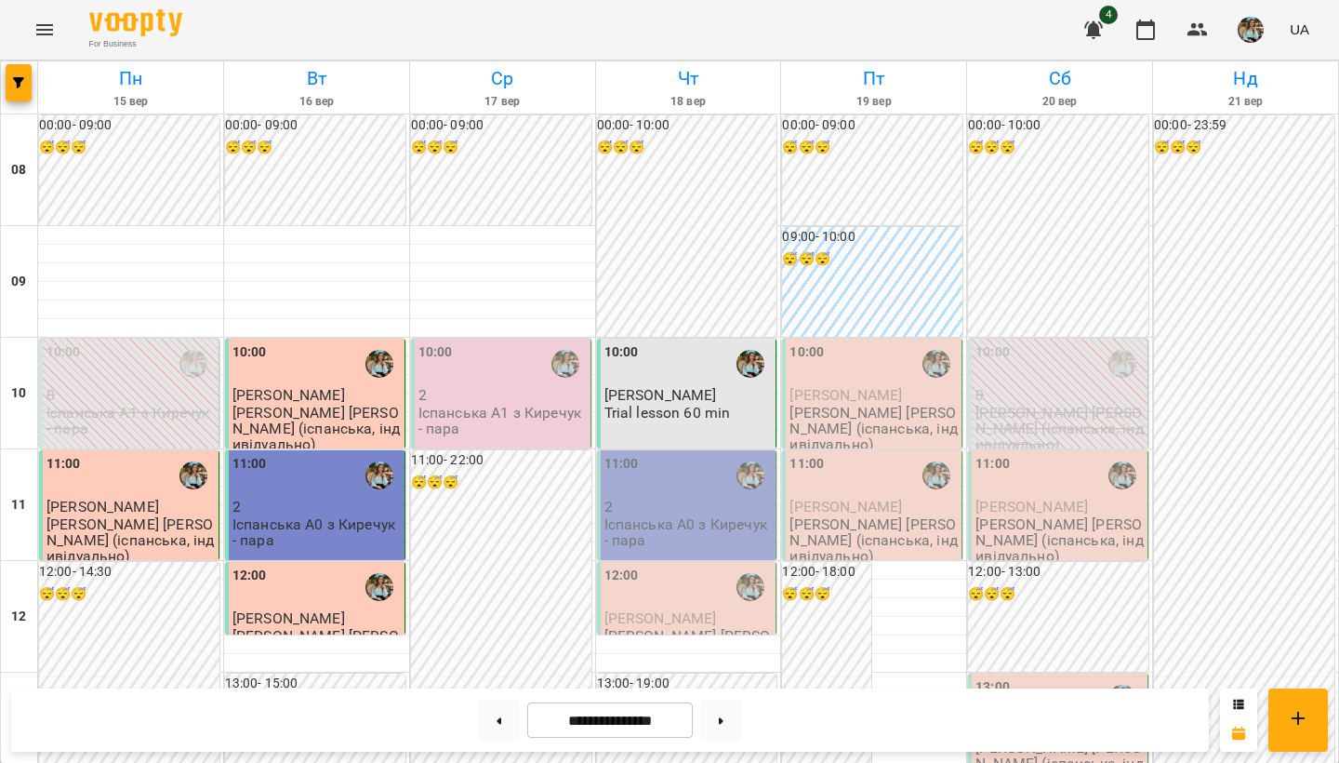
scroll to position [337, 0]
click at [1254, 33] on img "button" at bounding box center [1251, 30] width 26 height 26
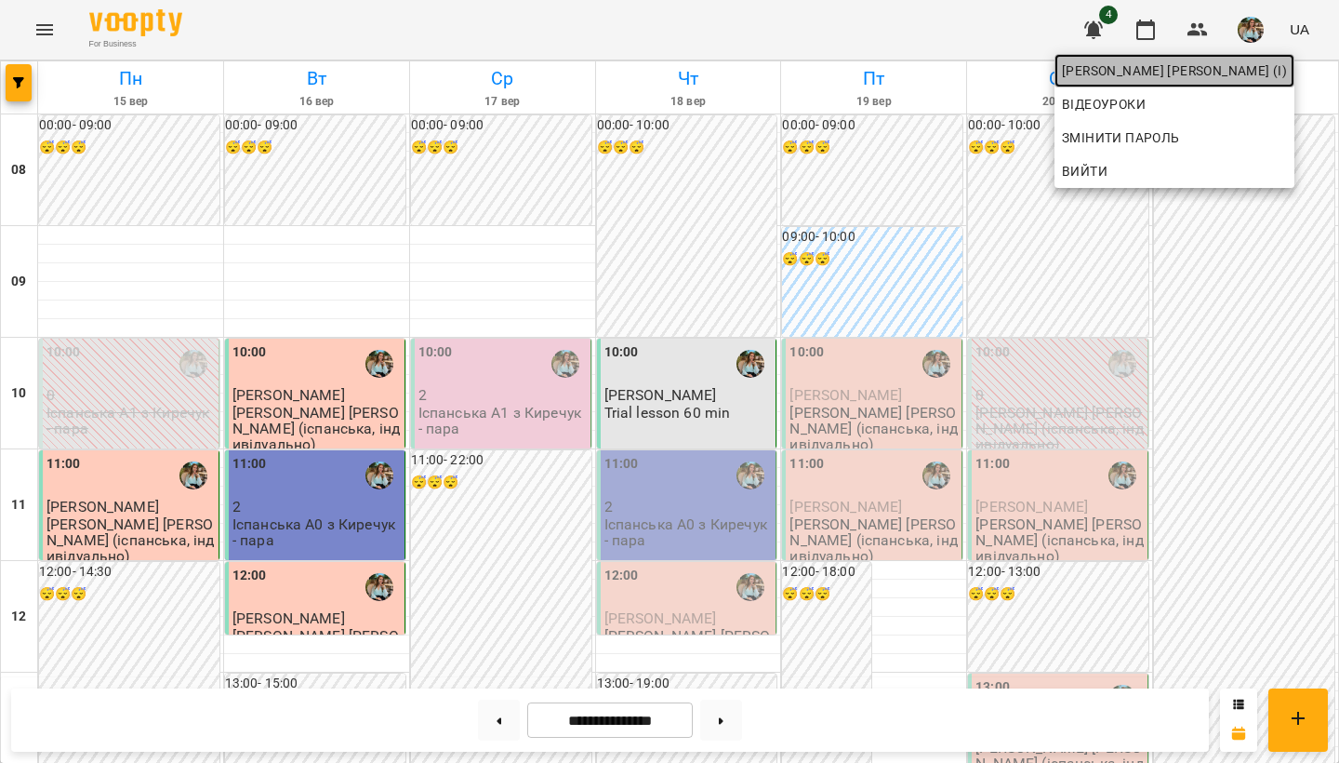
click at [1246, 73] on span "Киречук Валерія Володимирівна (і)" at bounding box center [1174, 71] width 225 height 22
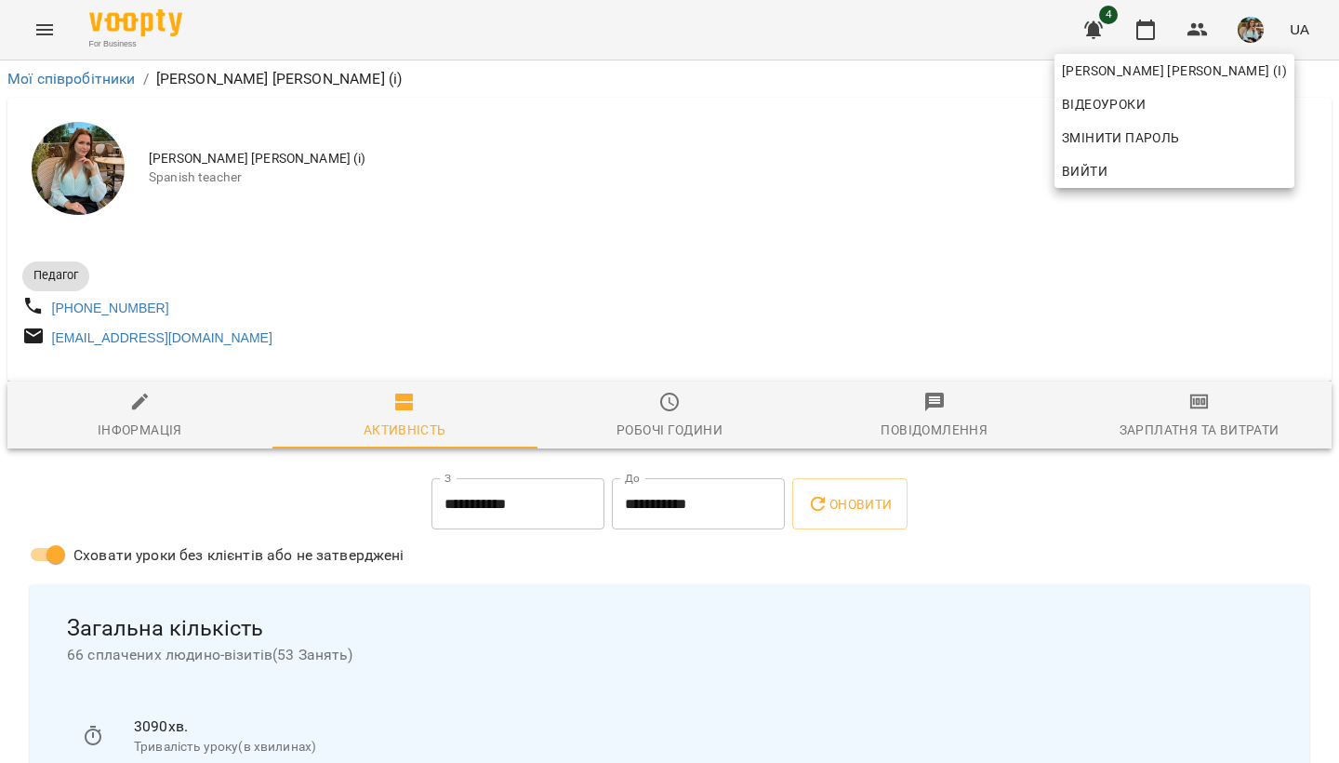
click at [1162, 28] on div at bounding box center [669, 381] width 1339 height 763
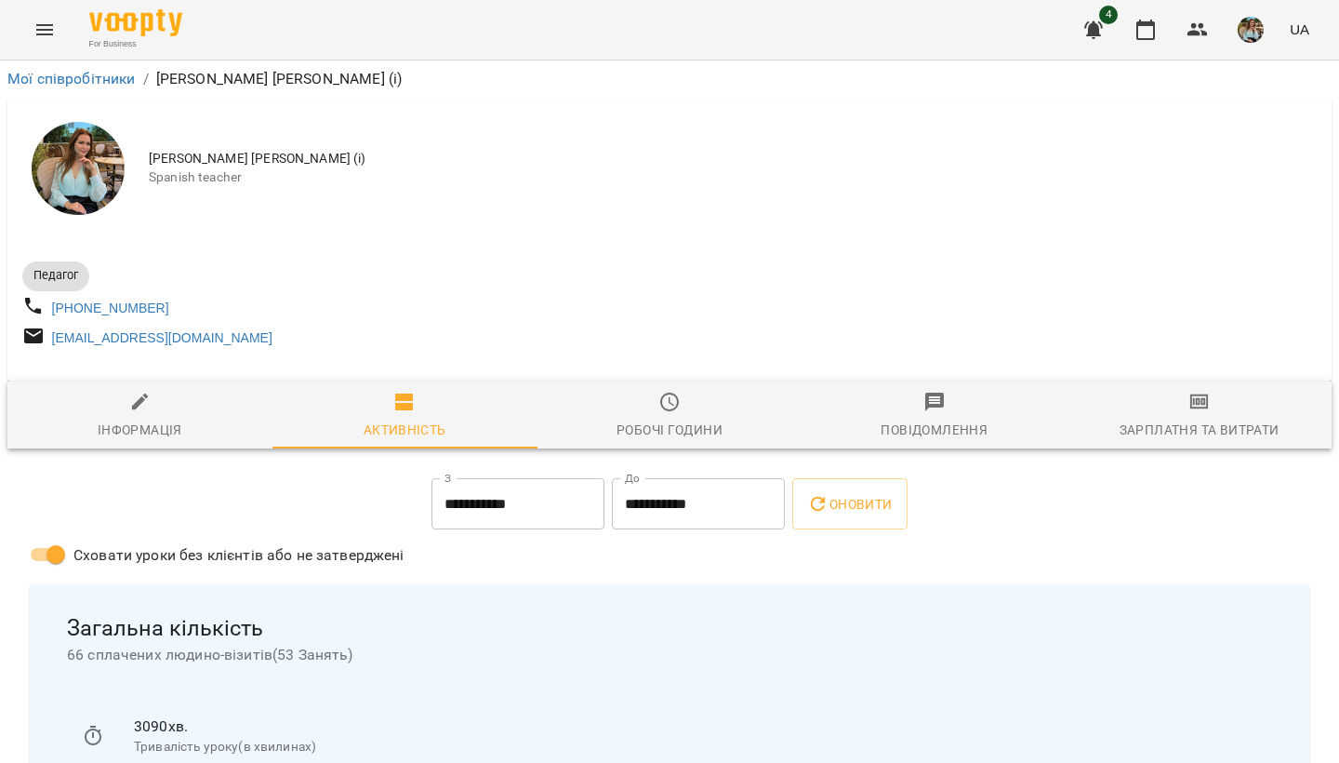
click at [1152, 28] on icon "button" at bounding box center [1146, 30] width 22 height 22
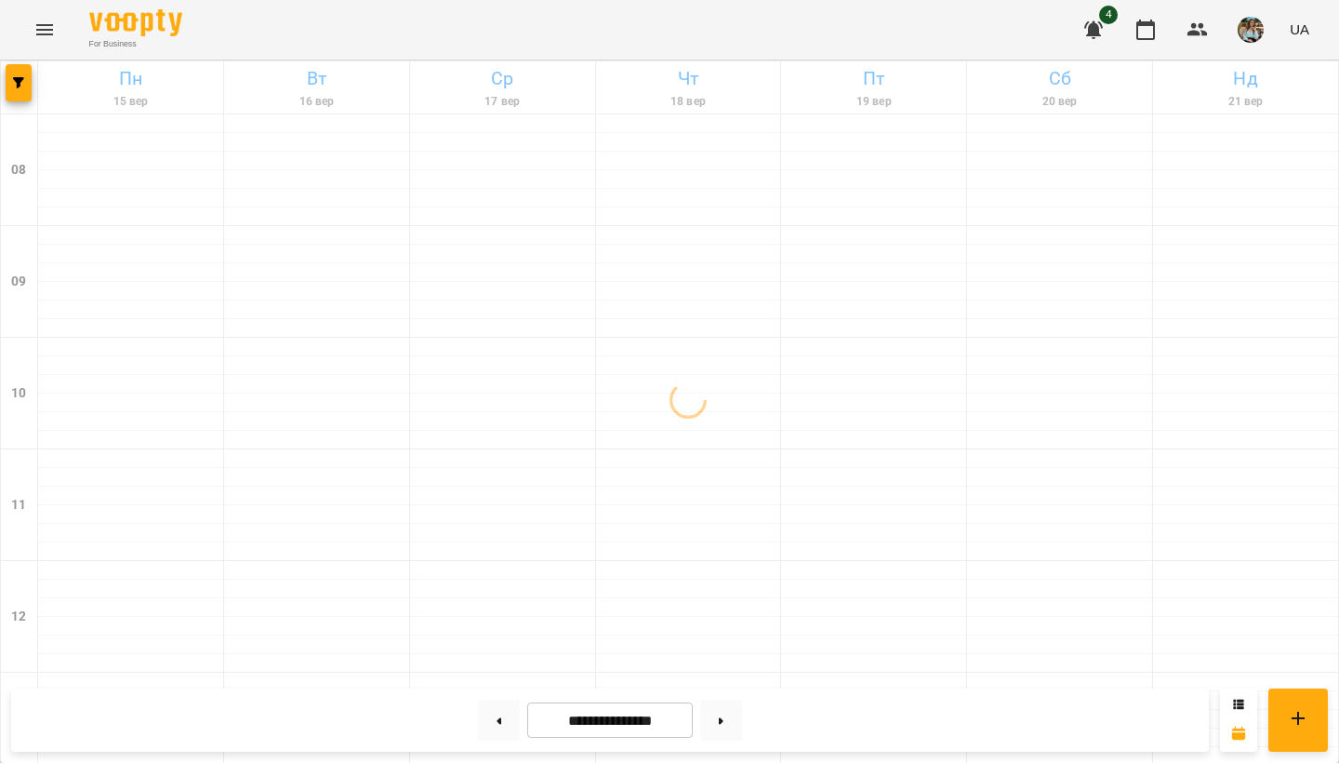
click at [1259, 24] on img "button" at bounding box center [1251, 30] width 26 height 26
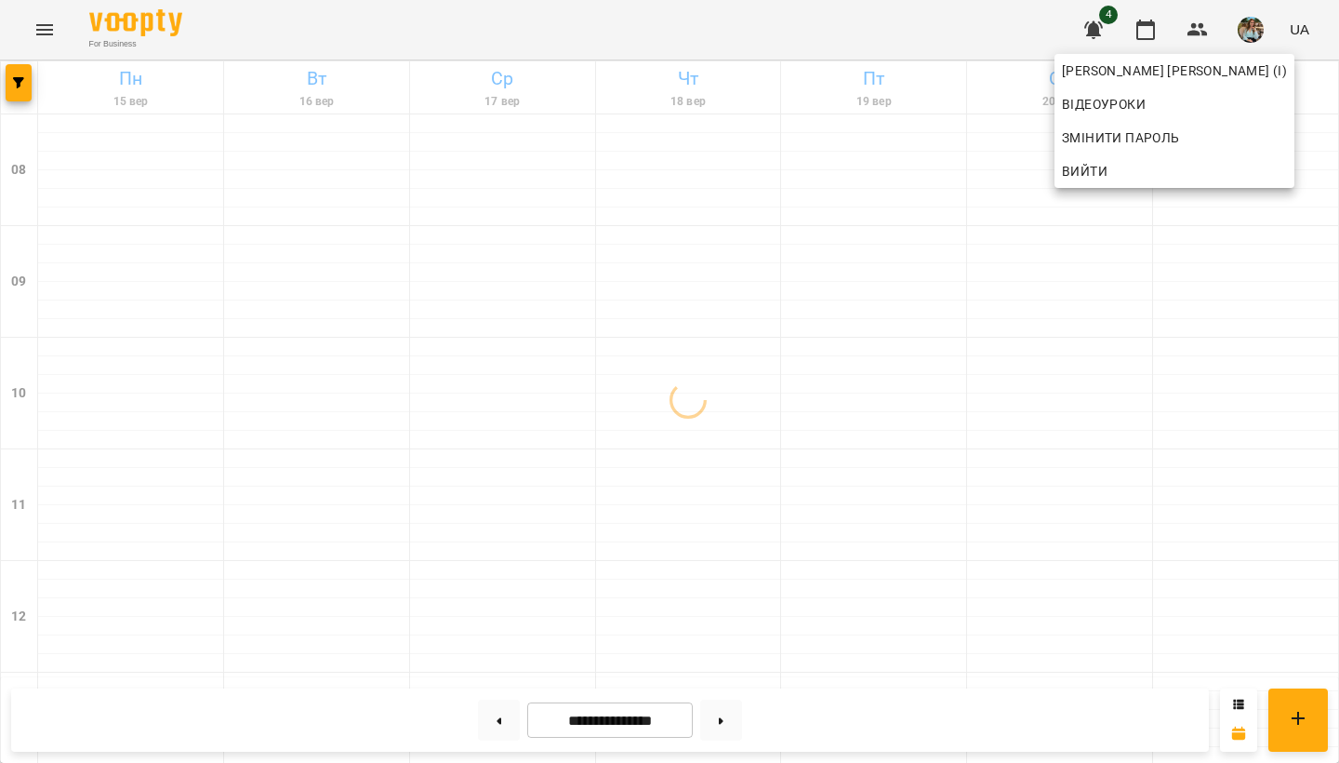
click at [824, 266] on div at bounding box center [669, 381] width 1339 height 763
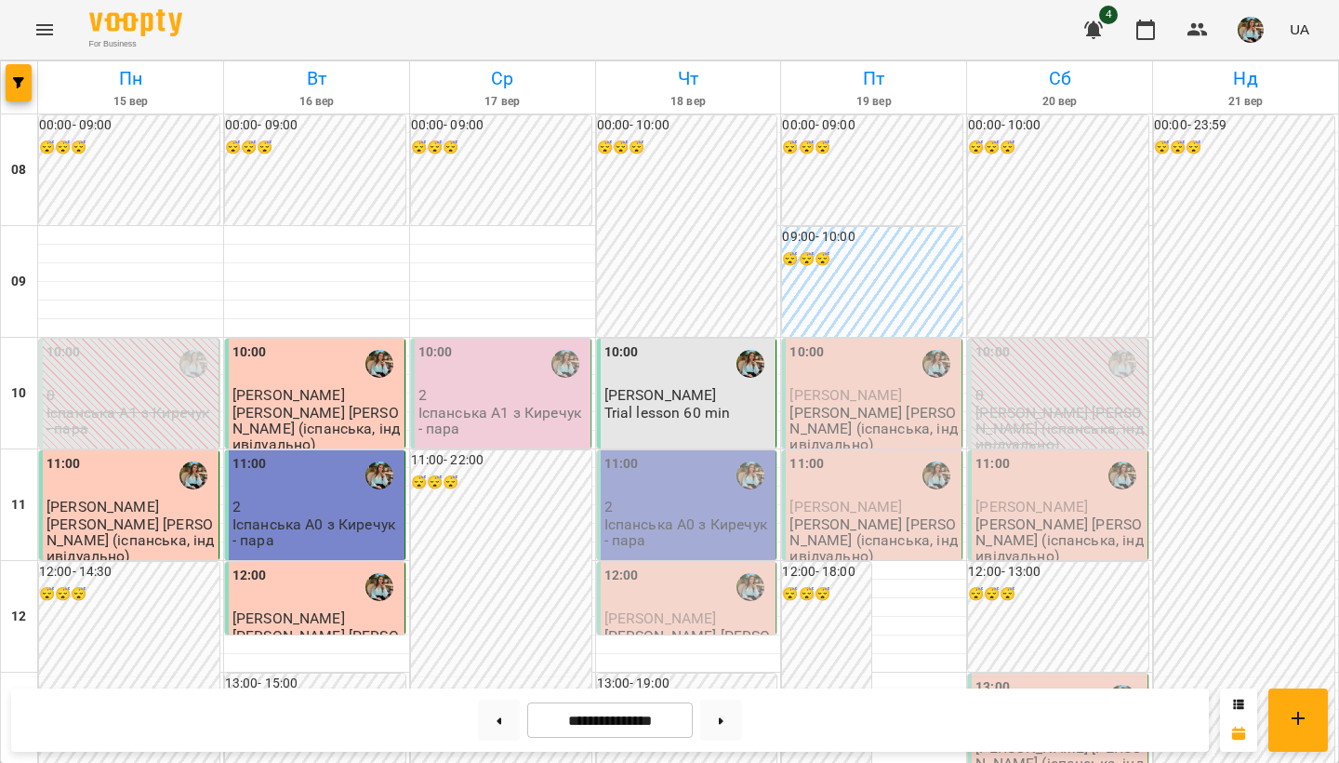
scroll to position [944, 0]
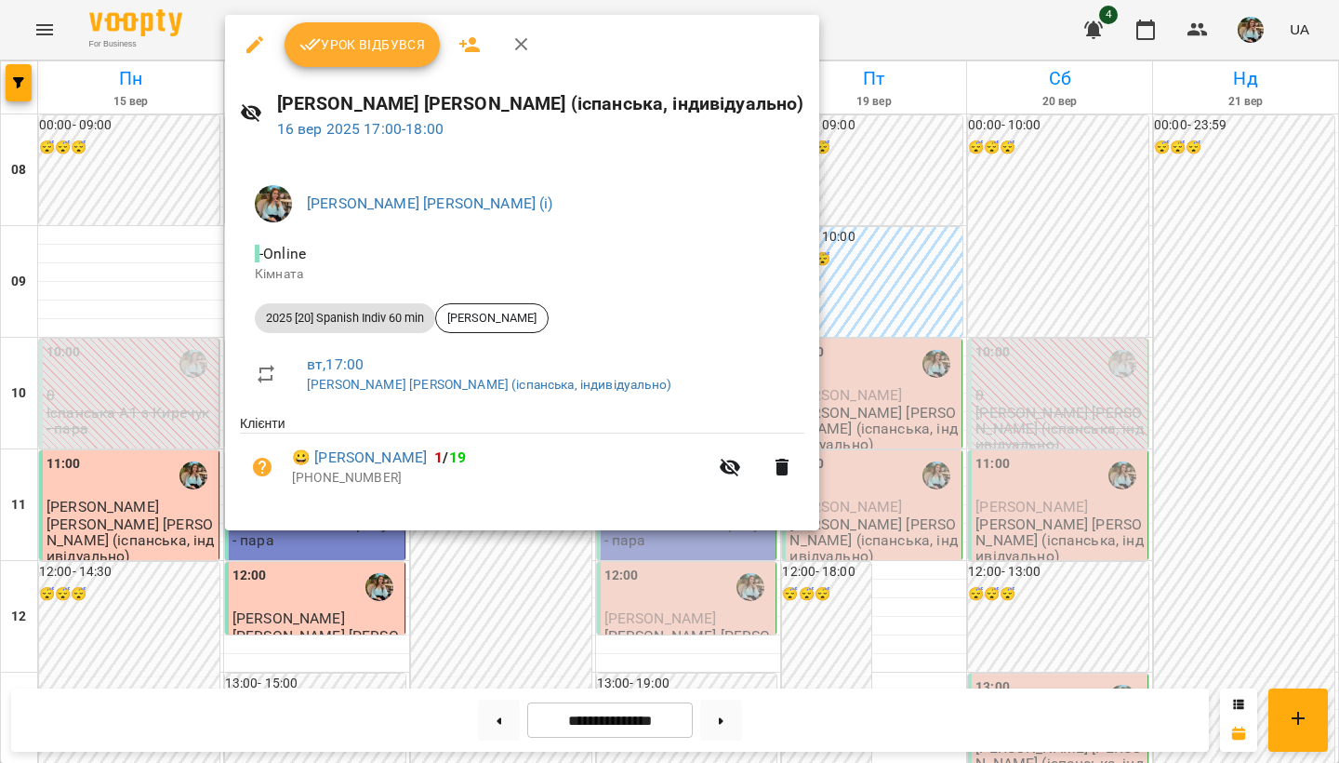
click at [365, 60] on button "Урок відбувся" at bounding box center [363, 44] width 156 height 45
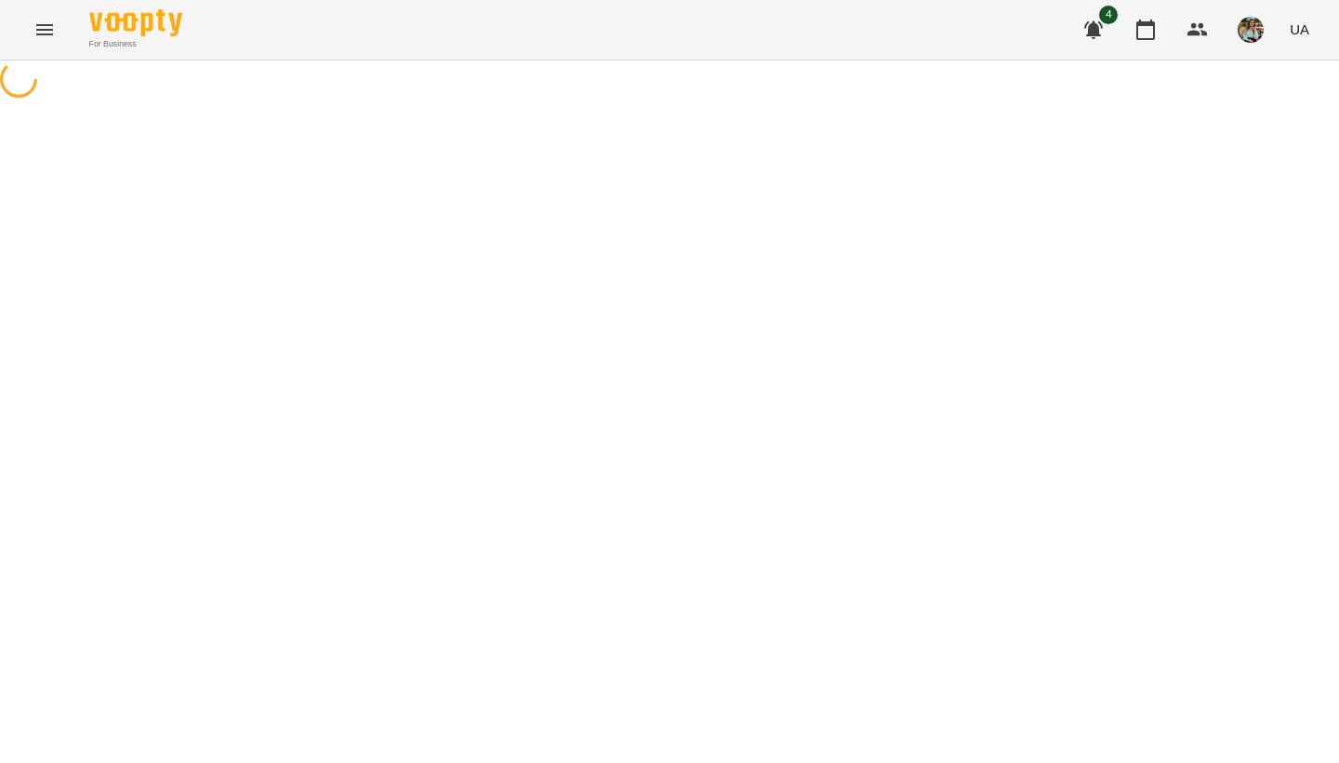
click at [1246, 35] on img "button" at bounding box center [1251, 30] width 26 height 26
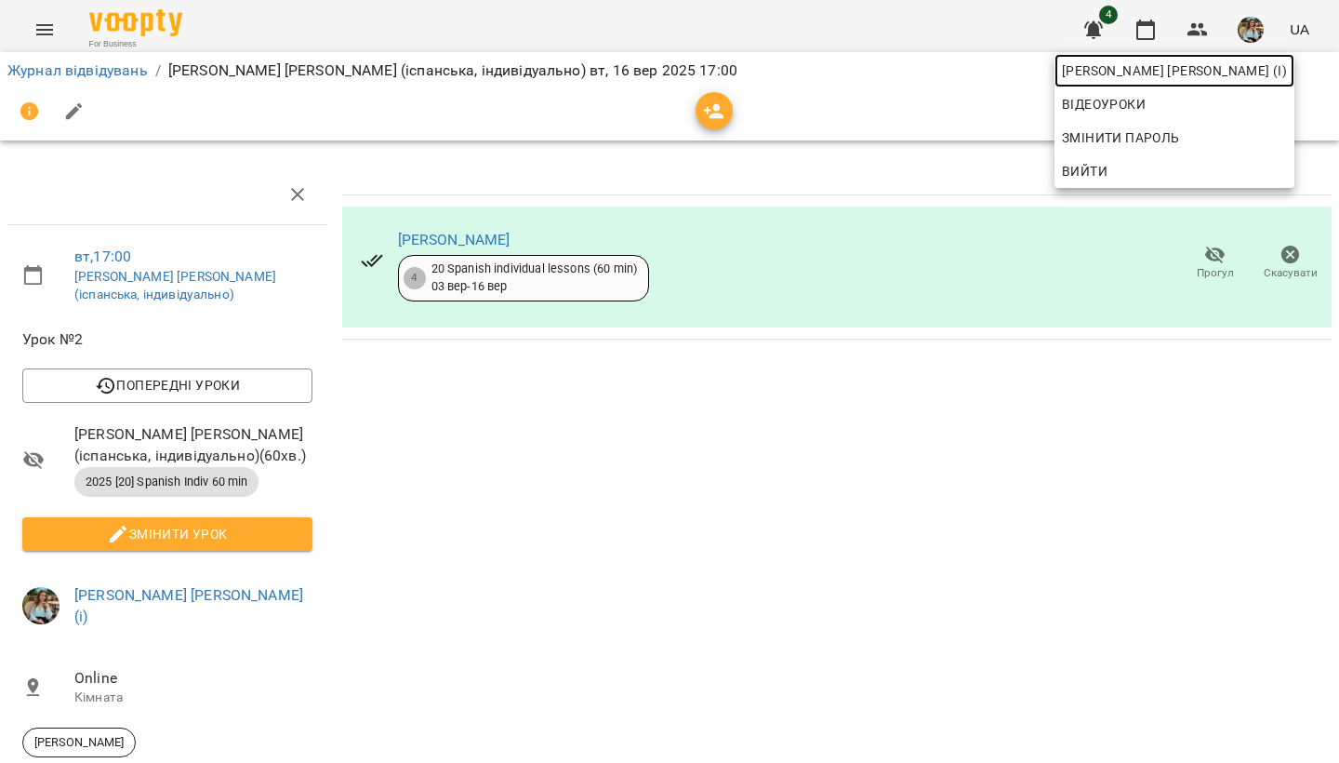
click at [1232, 71] on span "Киречук Валерія Володимирівна (і)" at bounding box center [1174, 71] width 225 height 22
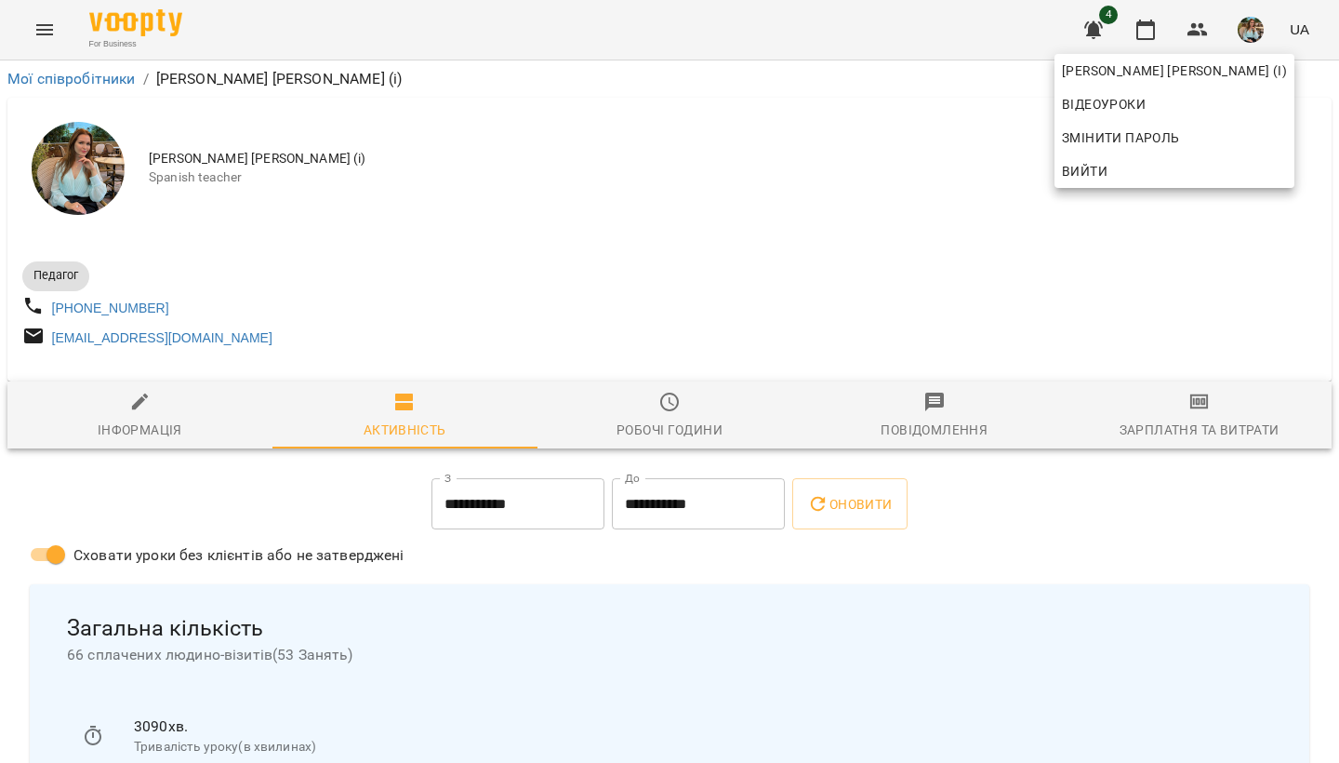
click at [876, 191] on div at bounding box center [669, 381] width 1339 height 763
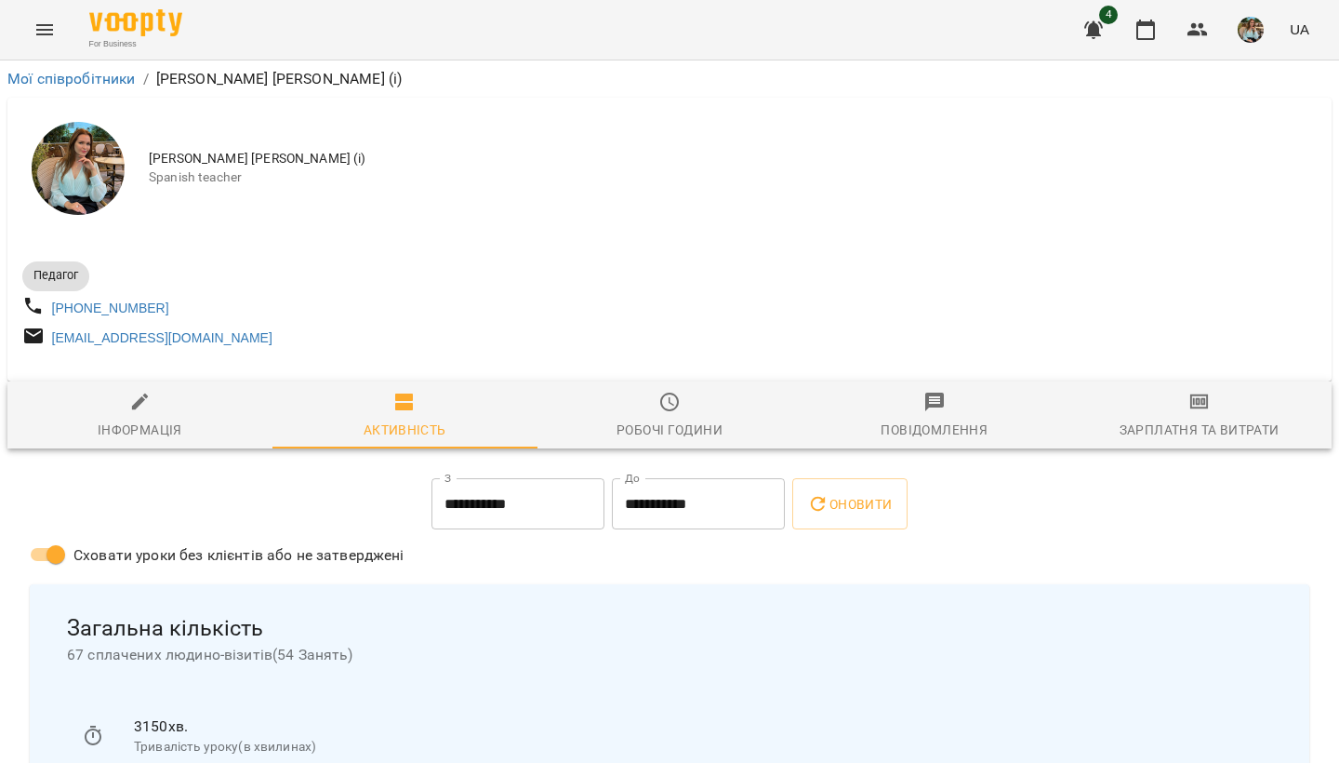
click at [542, 229] on div "Киречук Валерія Володимирівна (і) Spanish teacher" at bounding box center [669, 168] width 1324 height 141
click at [1142, 33] on icon "button" at bounding box center [1146, 30] width 22 height 22
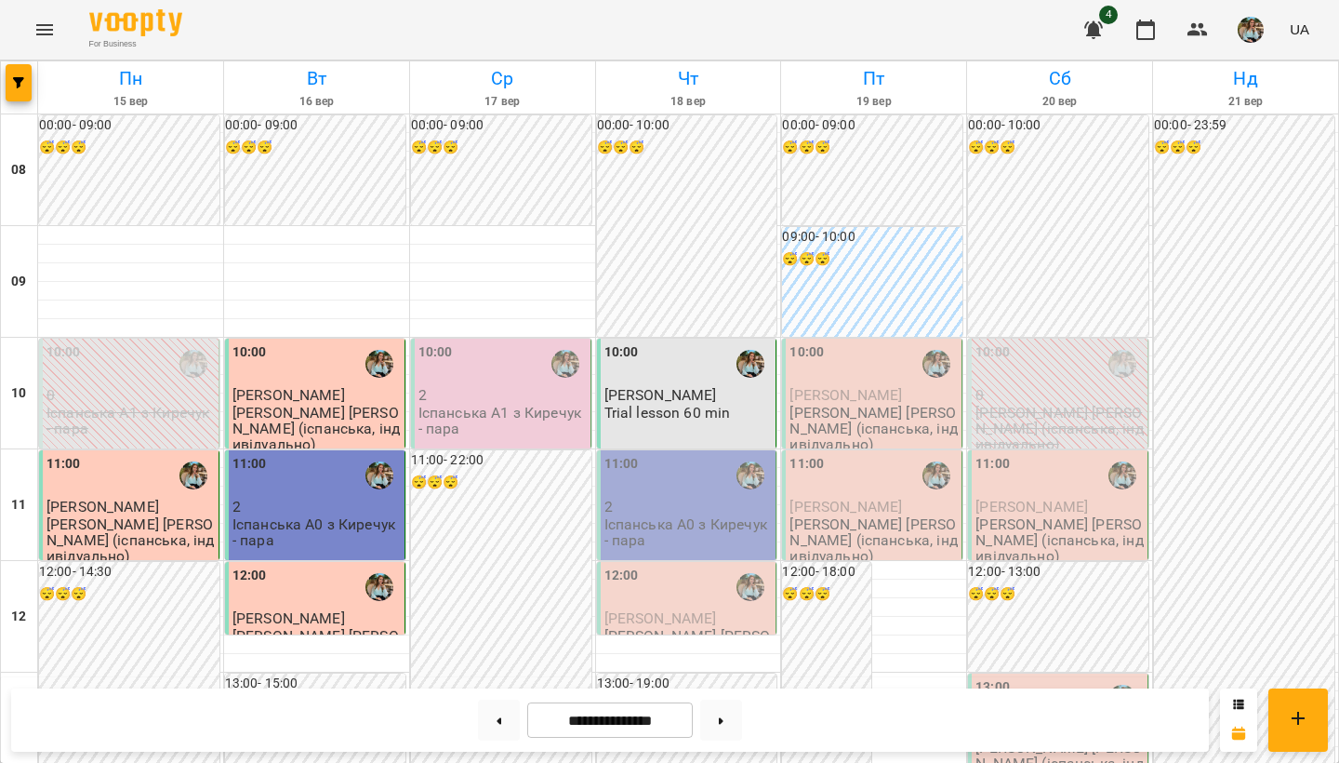
scroll to position [1109, 0]
